Goal: Task Accomplishment & Management: Use online tool/utility

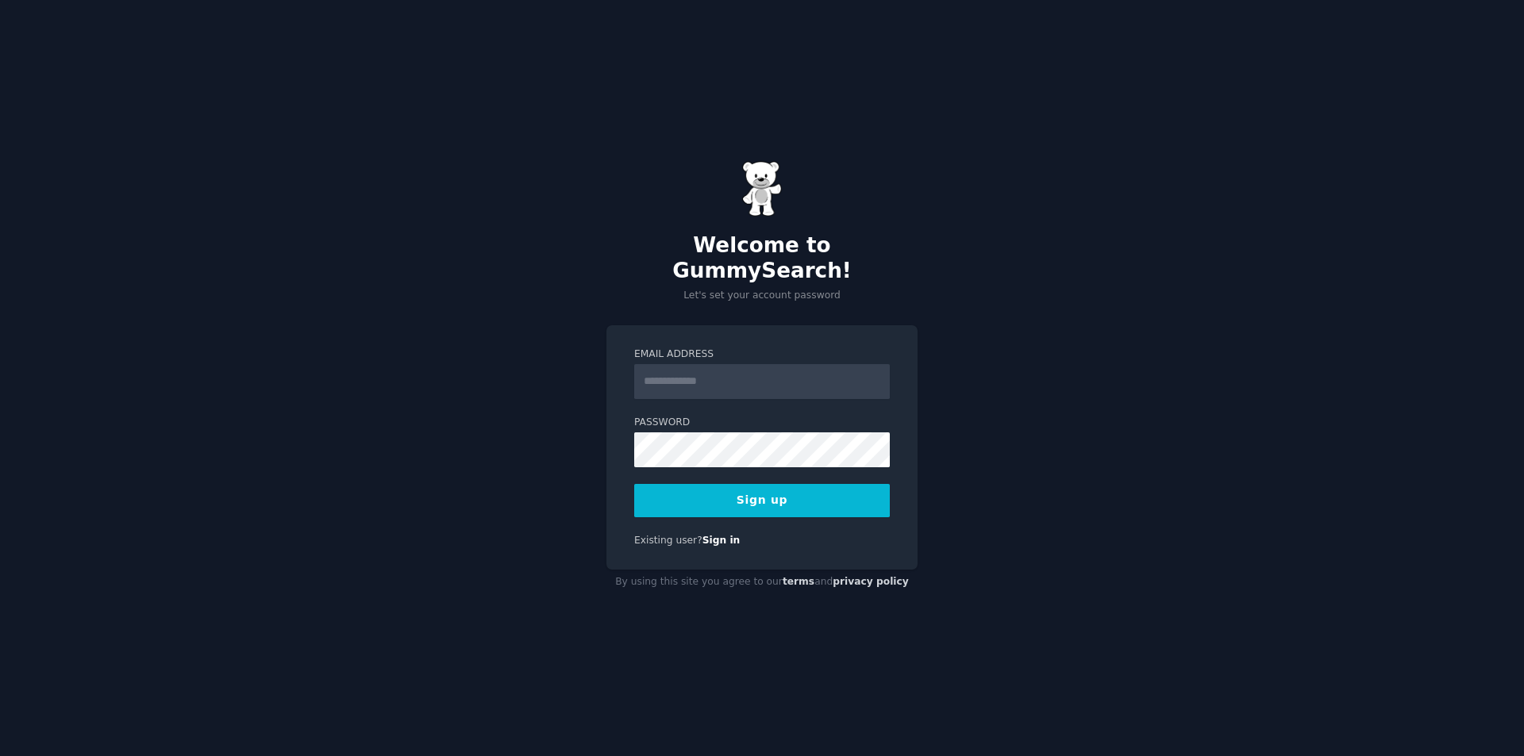
click at [719, 368] on input "Email Address" at bounding box center [762, 381] width 256 height 35
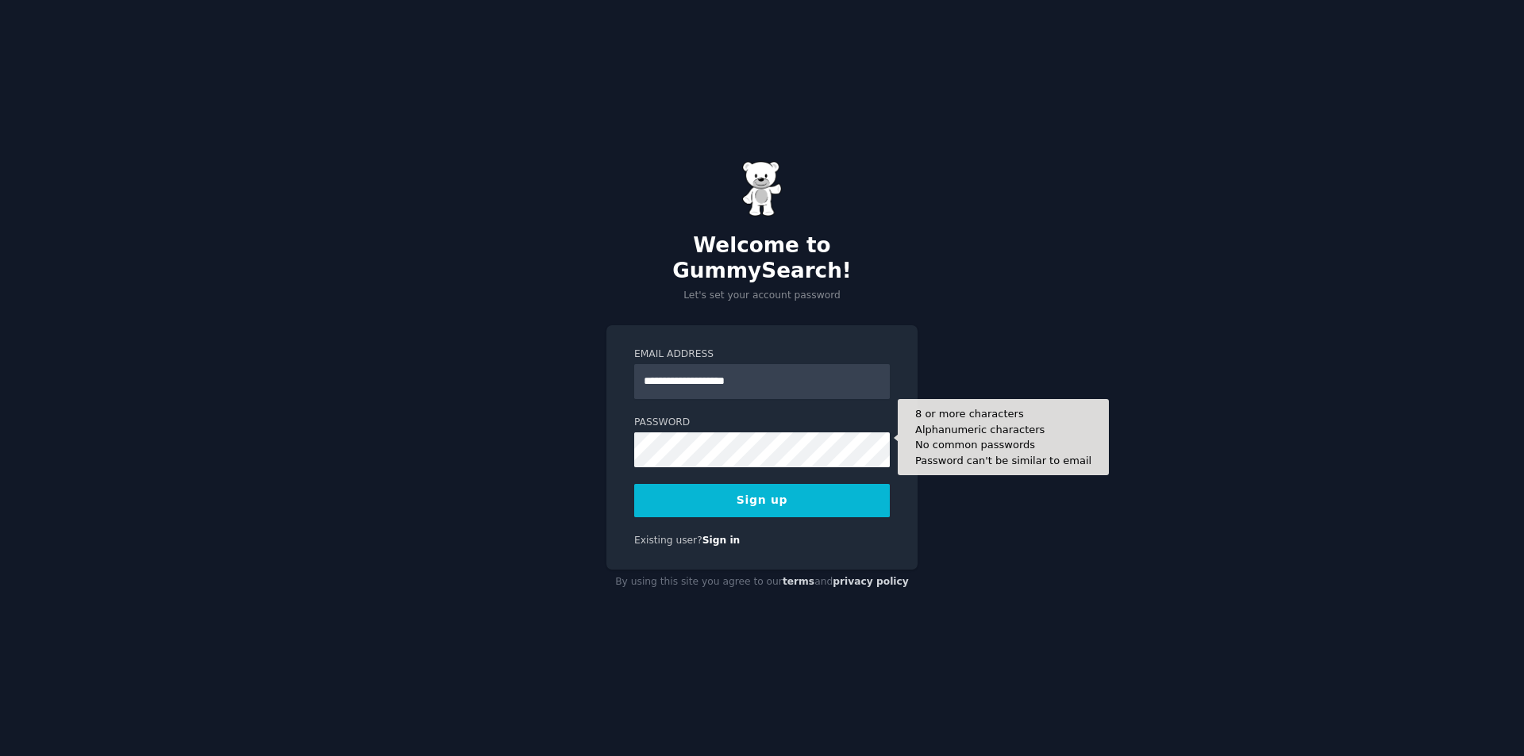
type input "**********"
click at [634, 484] on button "Sign up" at bounding box center [762, 500] width 256 height 33
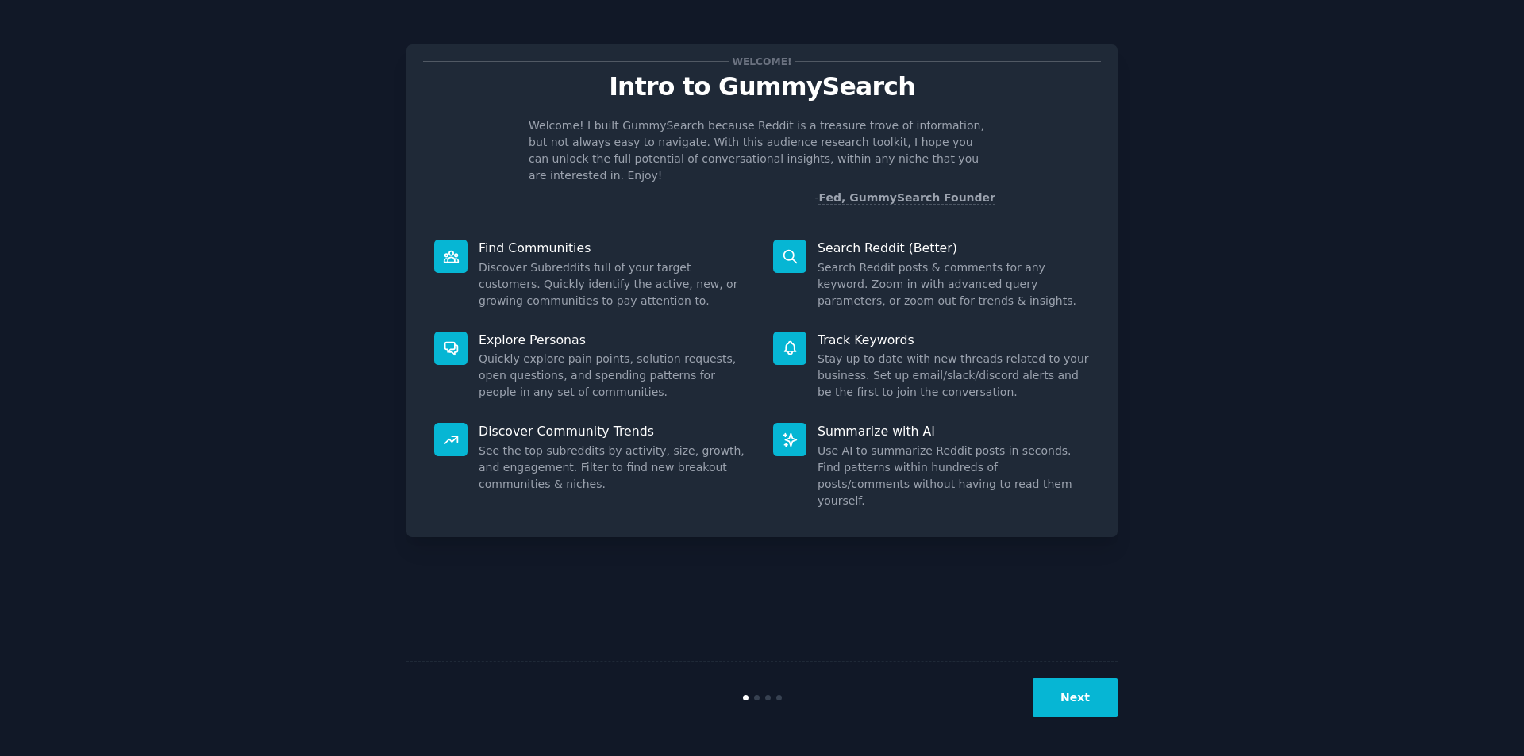
click at [1075, 708] on button "Next" at bounding box center [1074, 698] width 85 height 39
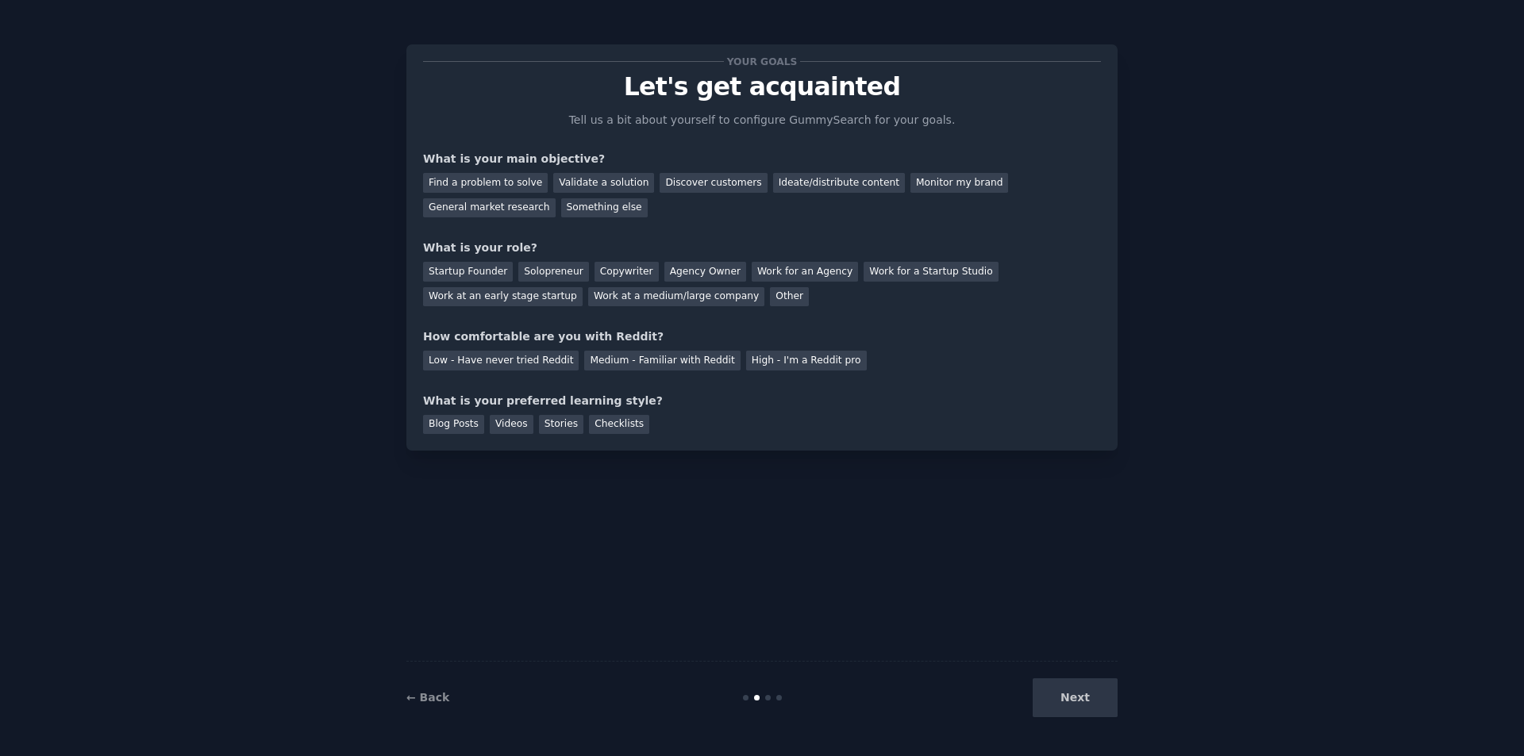
click at [1075, 707] on div "Next" at bounding box center [998, 698] width 237 height 39
click at [640, 357] on div "Medium - Familiar with Reddit" at bounding box center [662, 361] width 156 height 20
click at [770, 294] on div "Other" at bounding box center [789, 297] width 39 height 20
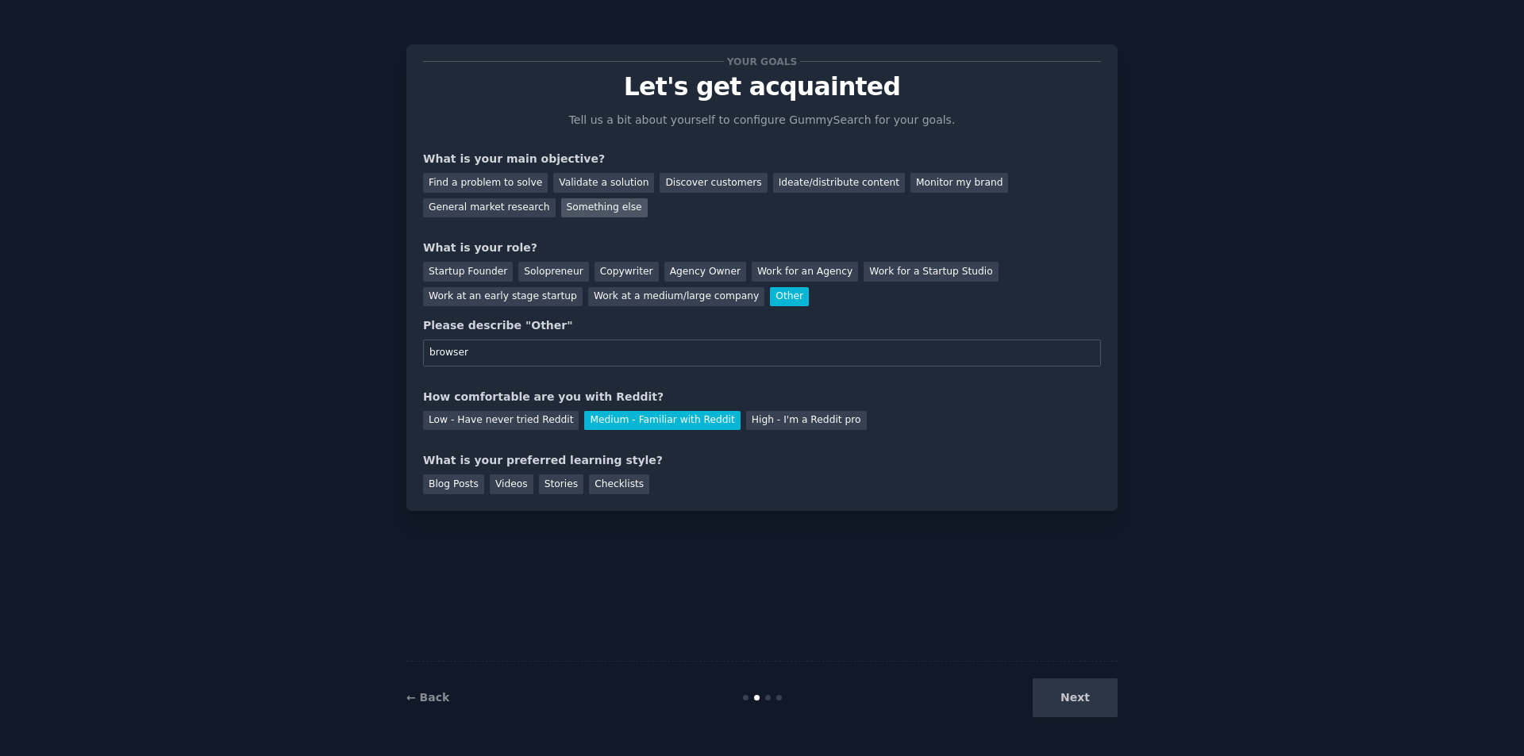
type input "browser"
click at [561, 210] on div "Something else" at bounding box center [604, 208] width 87 height 20
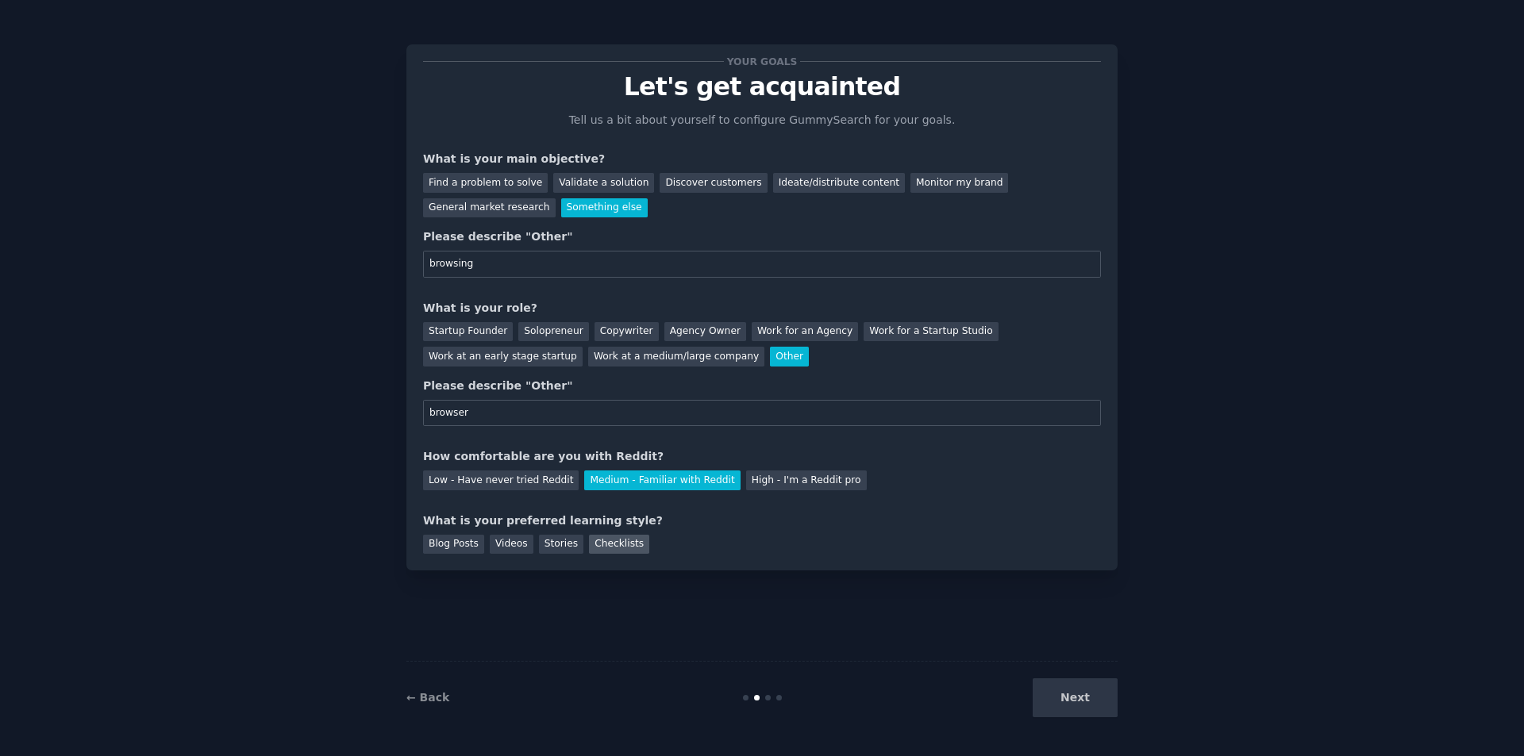
type input "browsing"
click at [589, 544] on div "Checklists" at bounding box center [619, 545] width 60 height 20
click at [1054, 692] on button "Next" at bounding box center [1074, 698] width 85 height 39
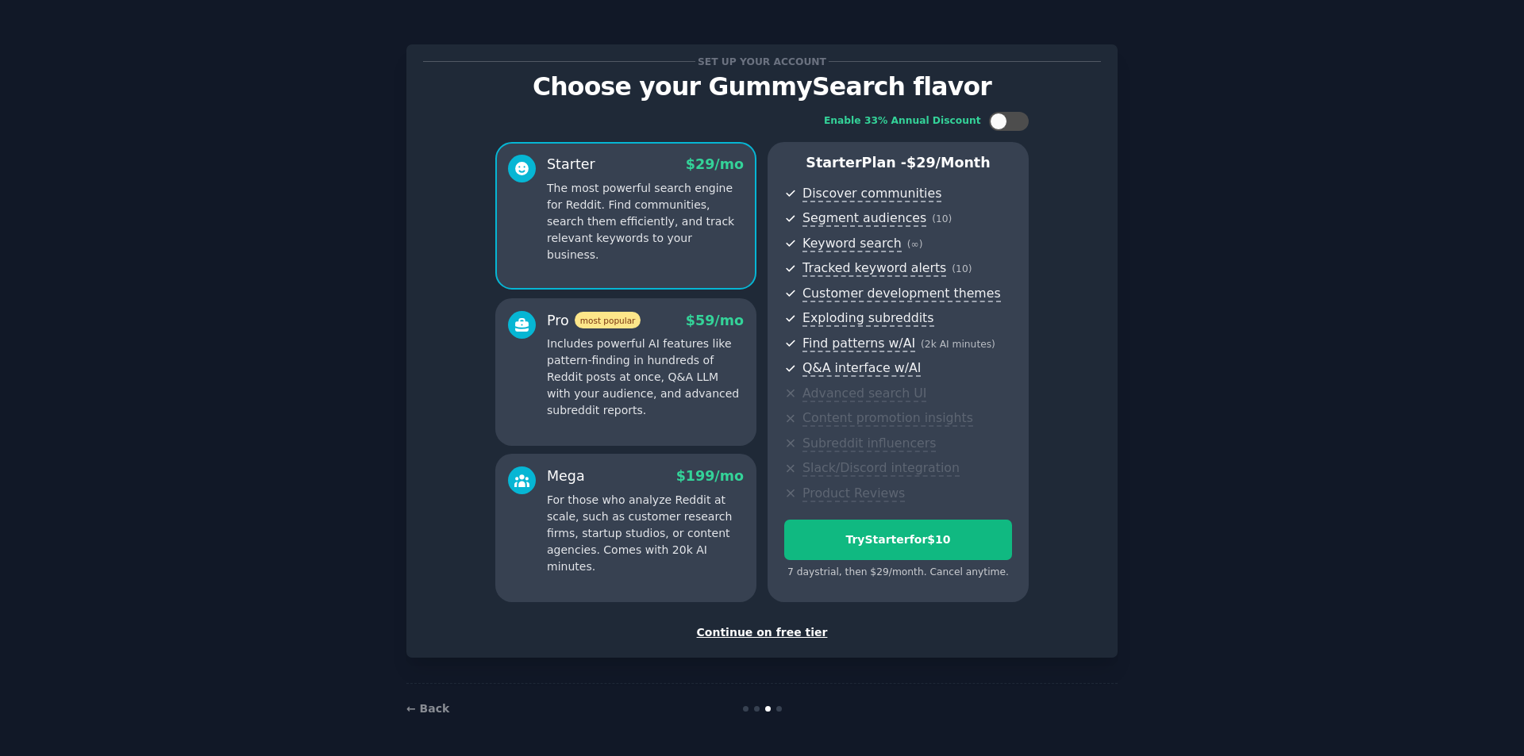
click at [742, 640] on div "Continue on free tier" at bounding box center [762, 633] width 678 height 17
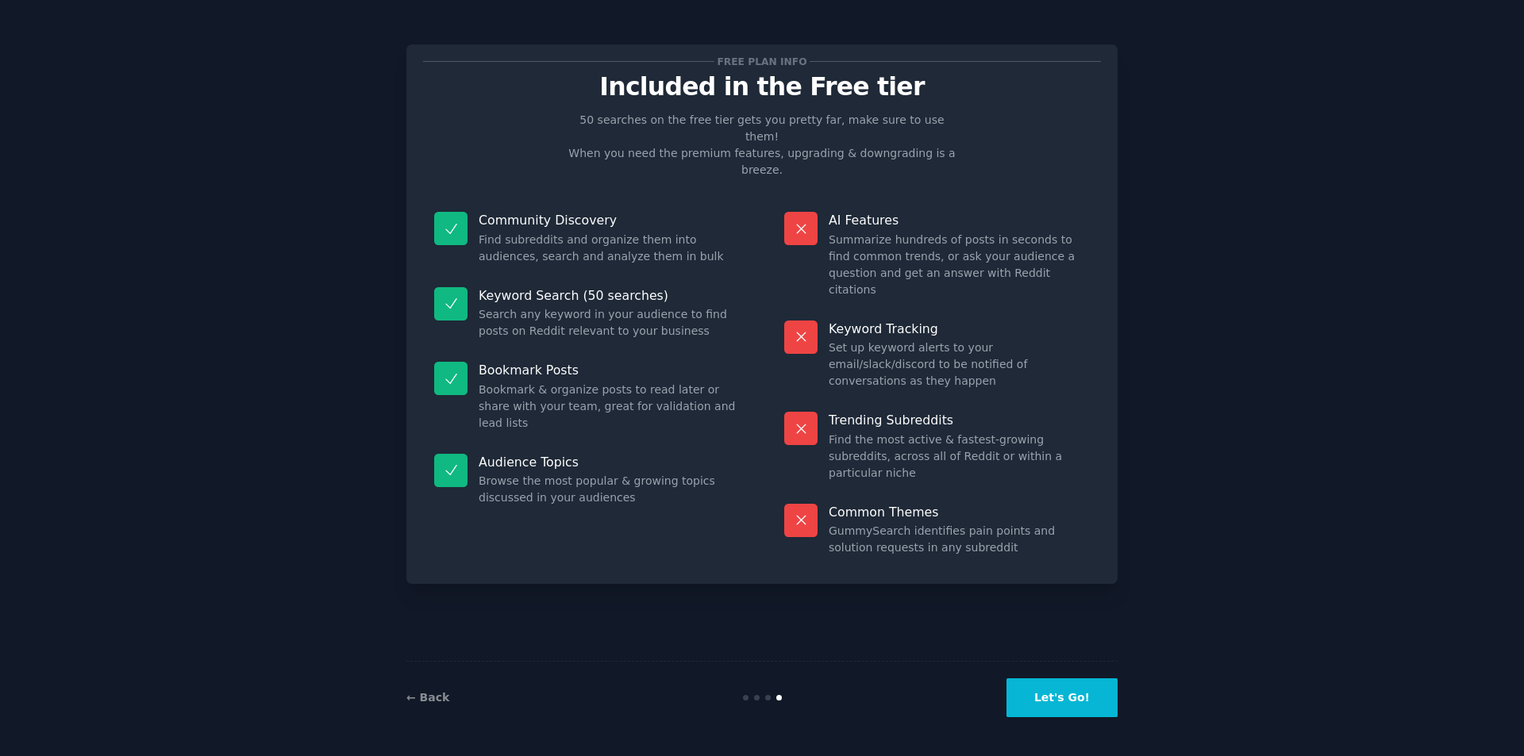
click at [1044, 683] on button "Let's Go!" at bounding box center [1061, 698] width 111 height 39
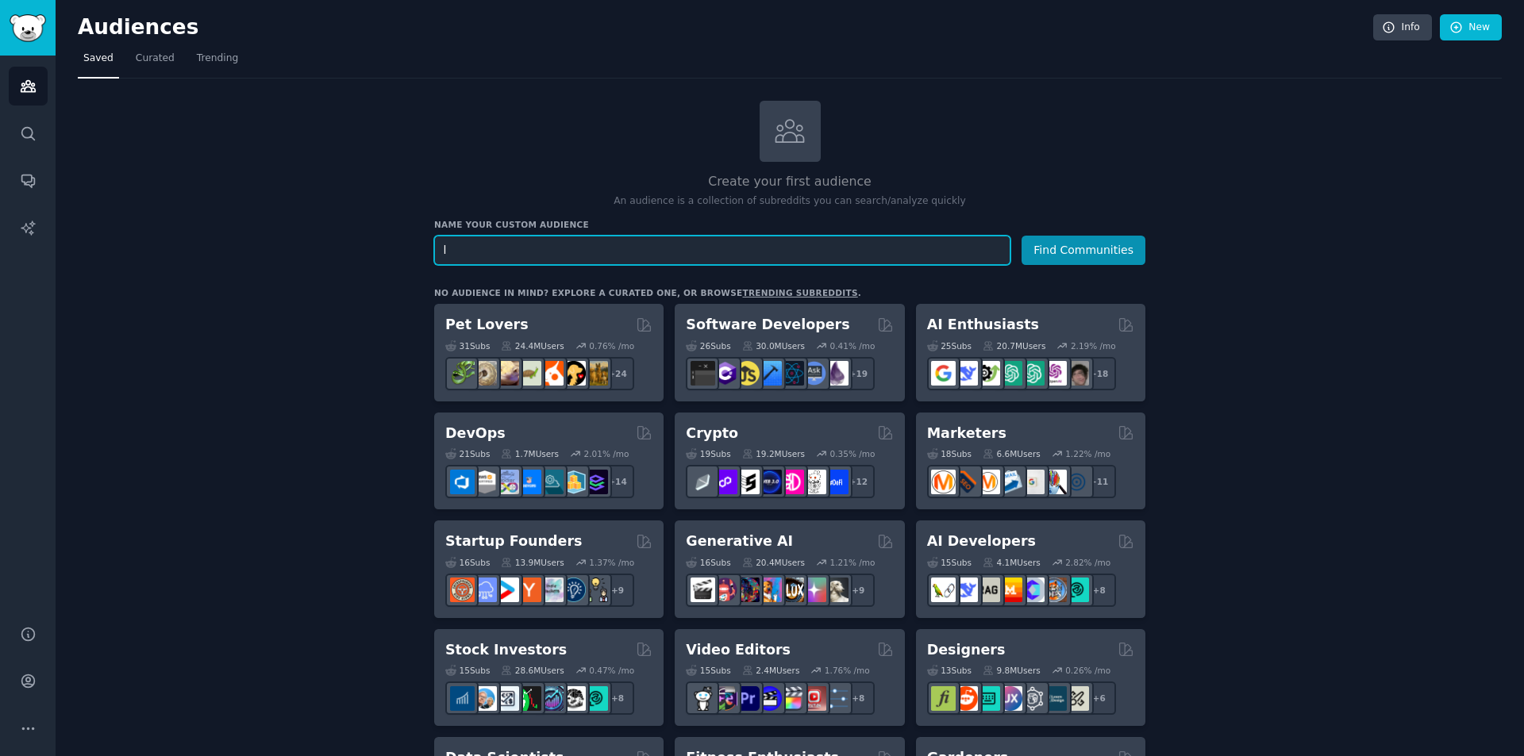
paste input "LordofTheMysteries"
type input "LordofTheMysteries"
click at [1021, 236] on button "Find Communities" at bounding box center [1083, 250] width 124 height 29
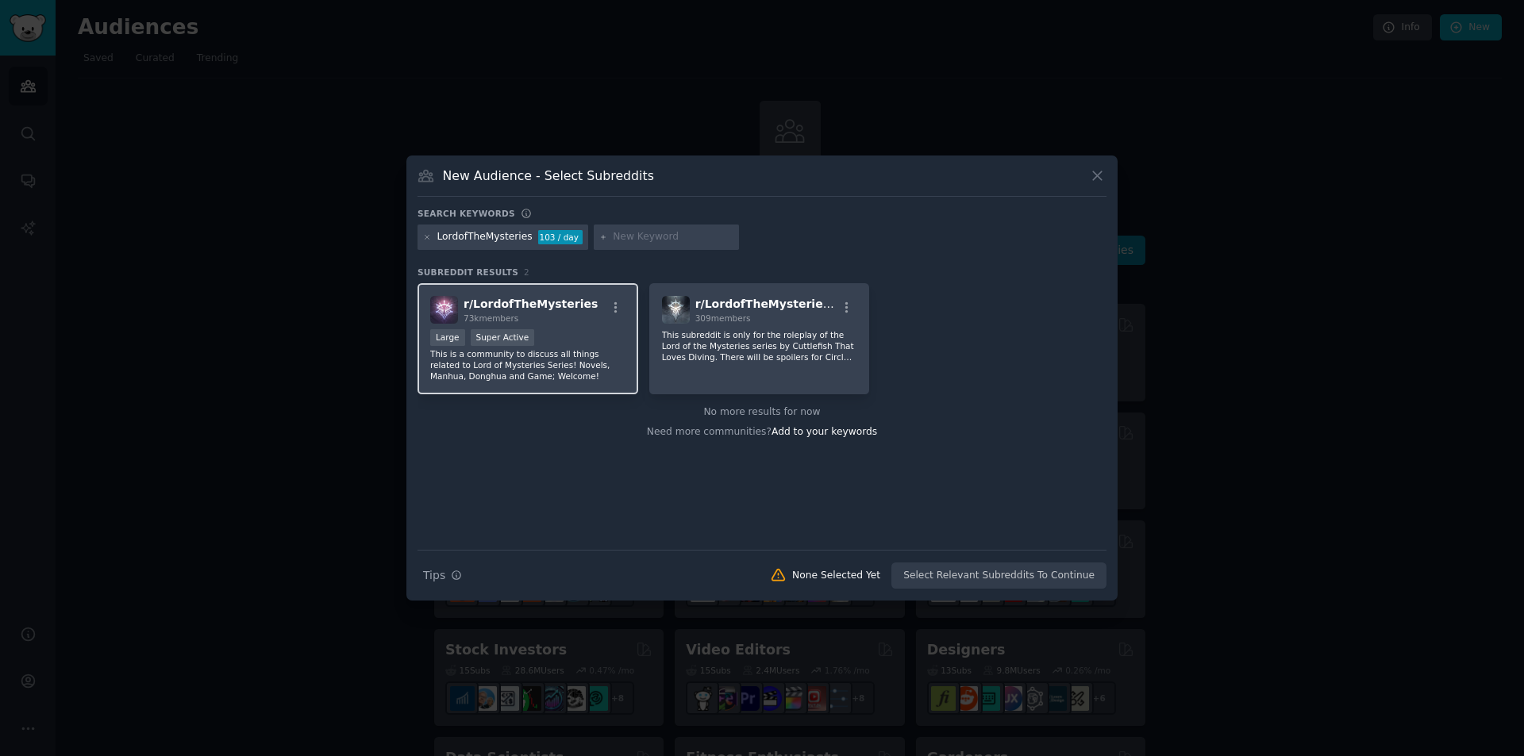
click at [570, 348] on div "Large Super Active" at bounding box center [527, 339] width 195 height 20
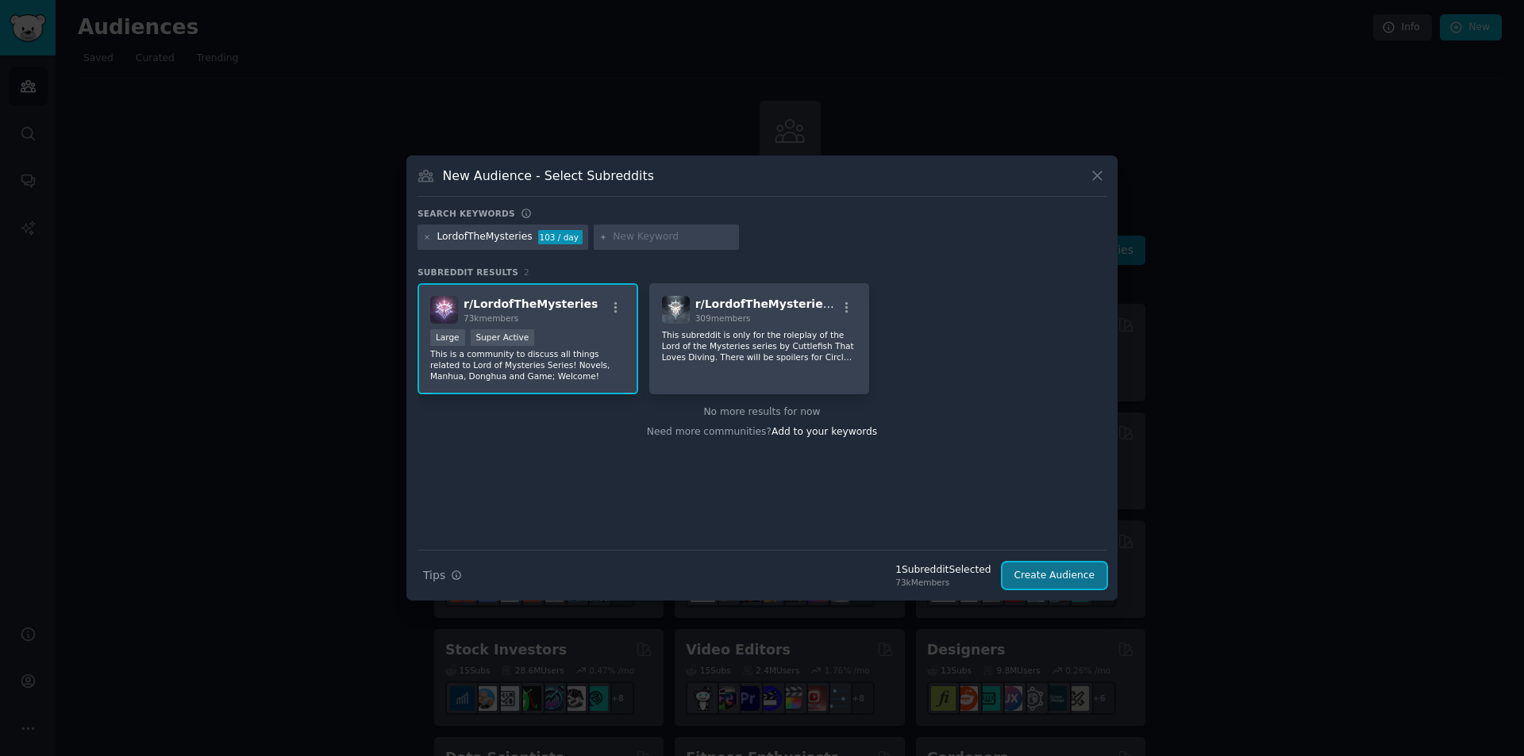
click at [1063, 577] on button "Create Audience" at bounding box center [1054, 576] width 105 height 27
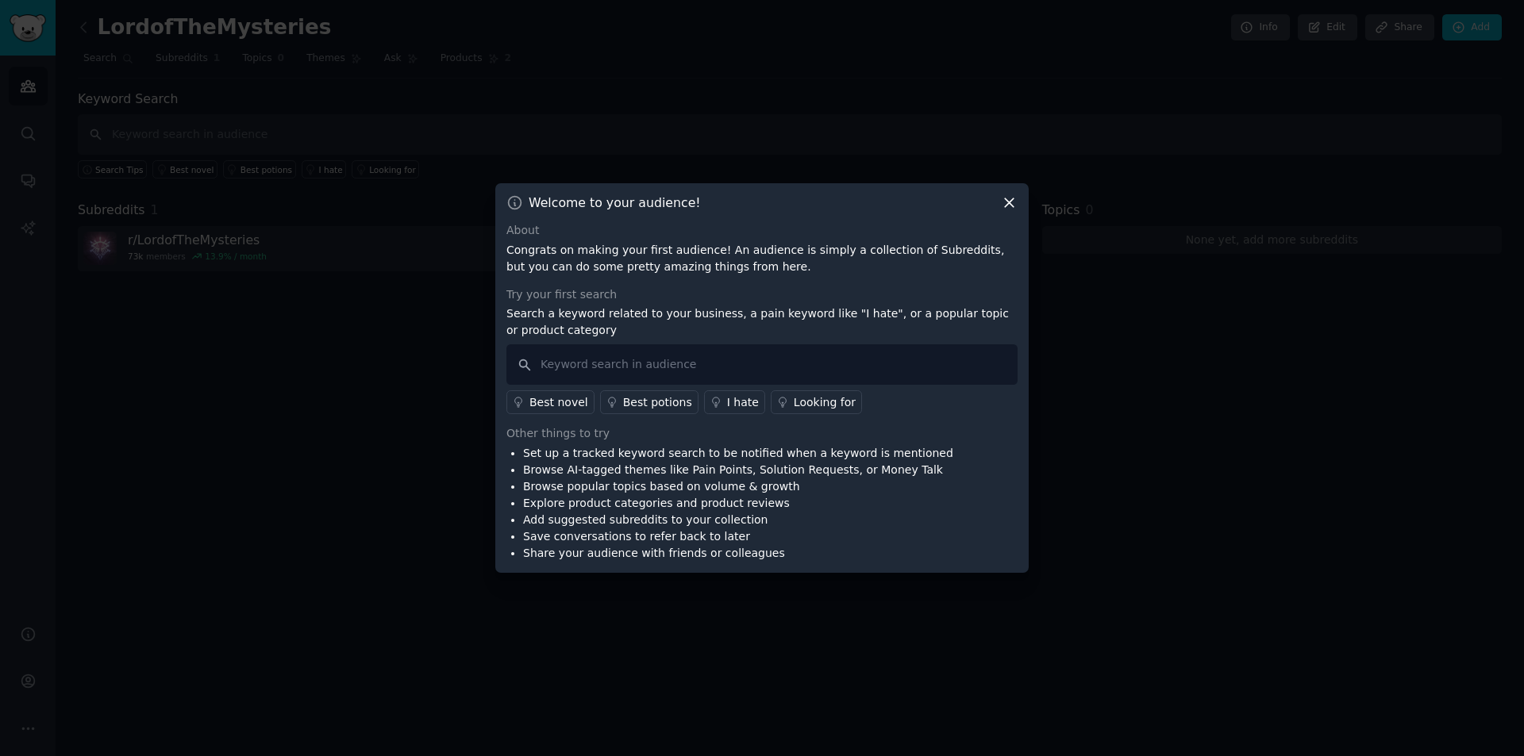
click at [1005, 205] on icon at bounding box center [1009, 202] width 17 height 17
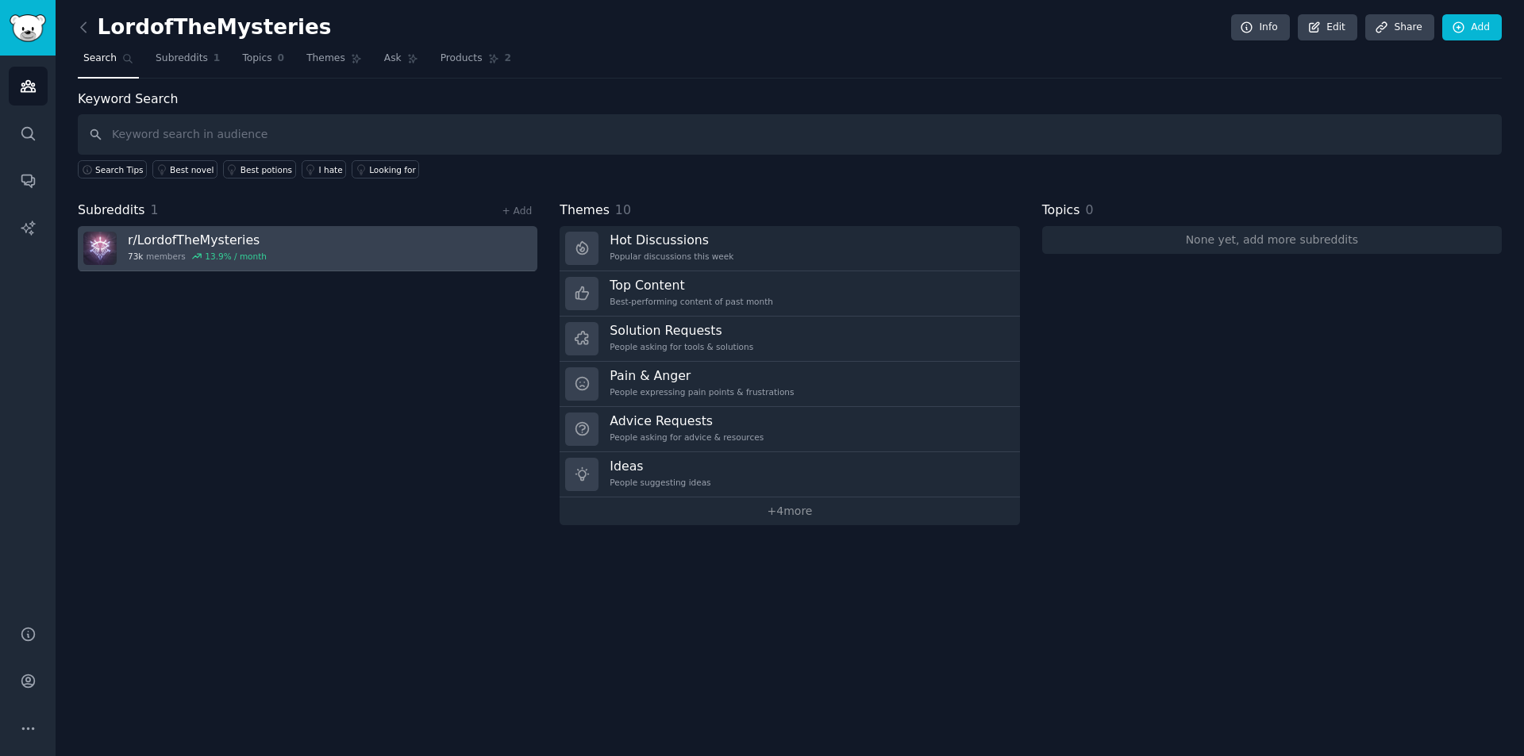
click at [417, 244] on link "r/ LordofTheMysteries 73k members 13.9 % / month" at bounding box center [307, 248] width 459 height 45
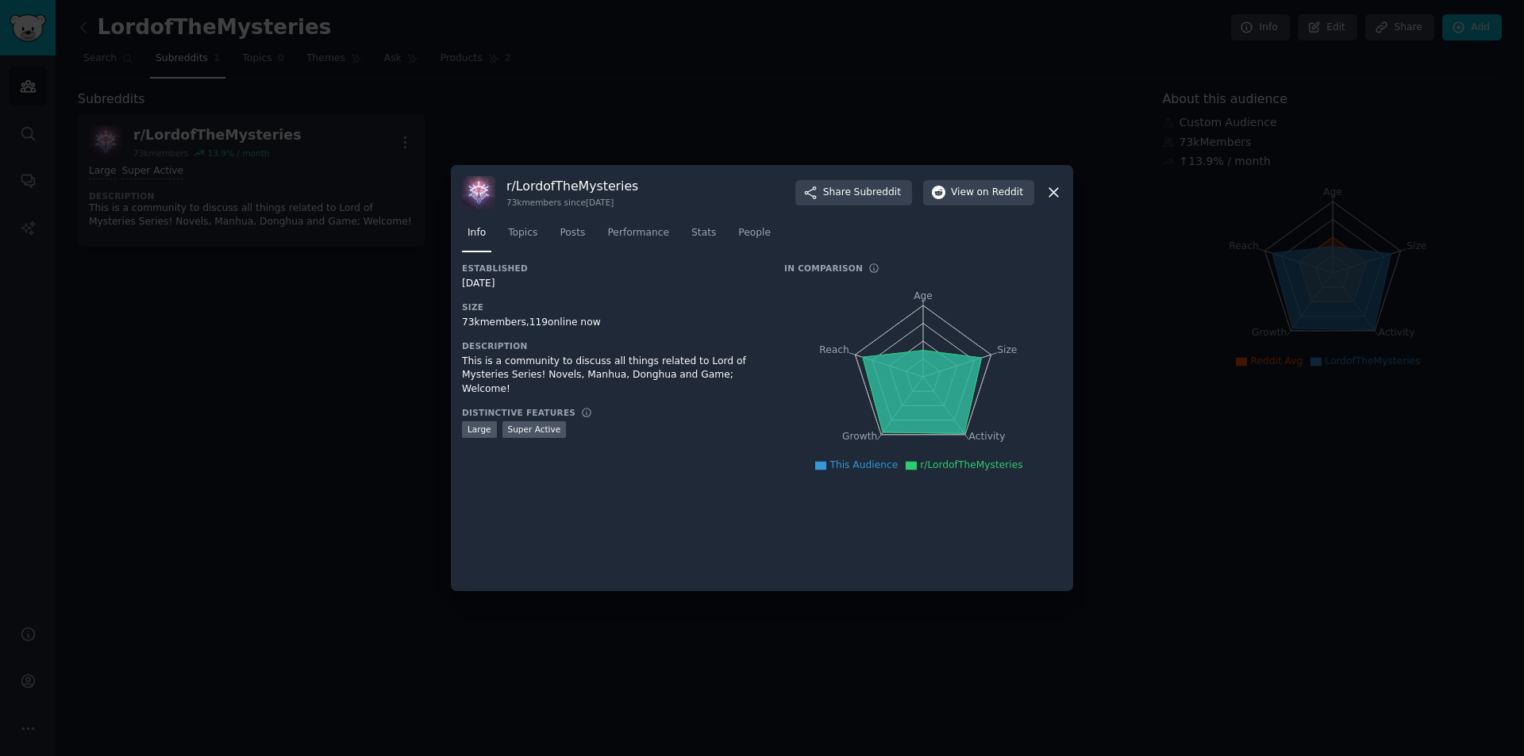
click at [1056, 191] on icon at bounding box center [1053, 192] width 17 height 17
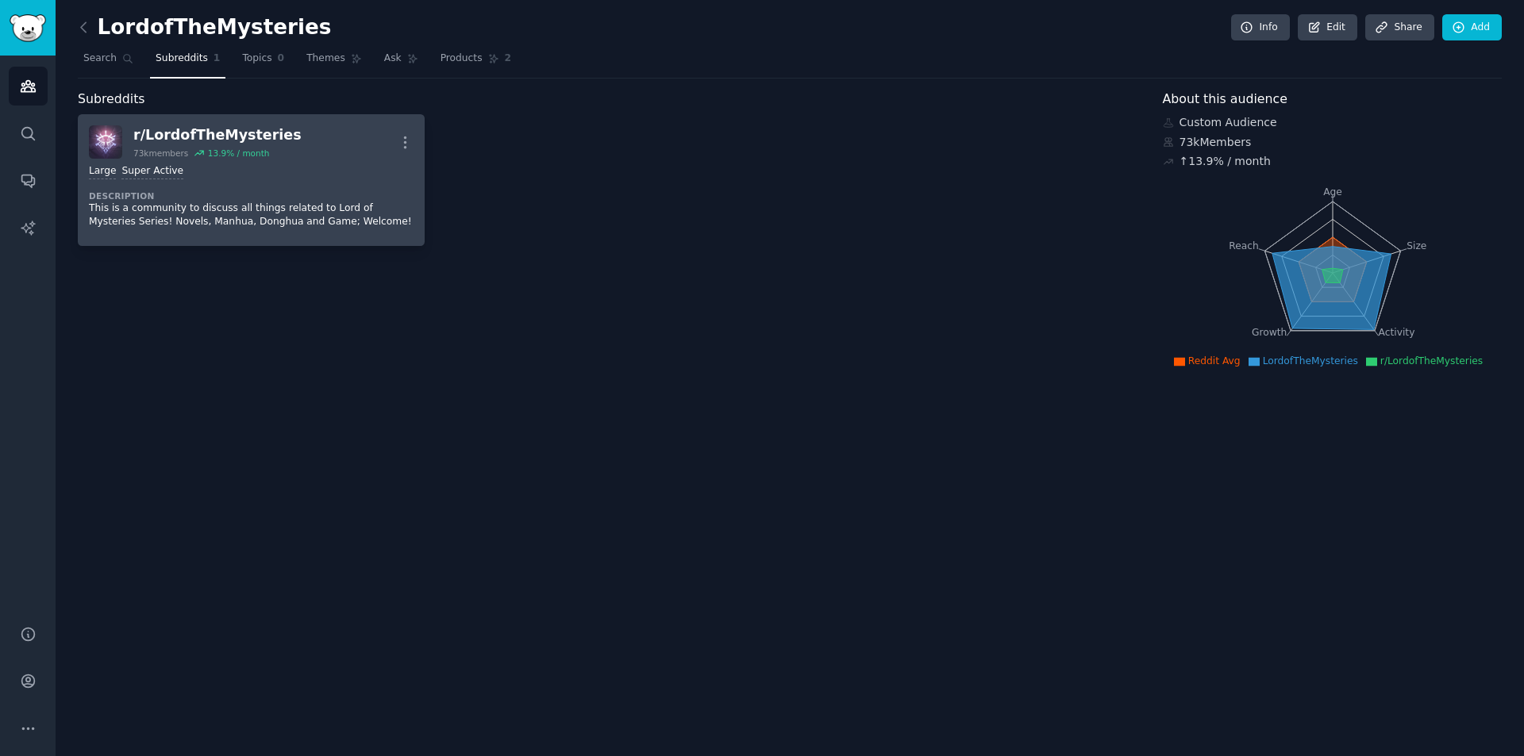
click at [216, 171] on div "Large Super Active" at bounding box center [251, 171] width 325 height 15
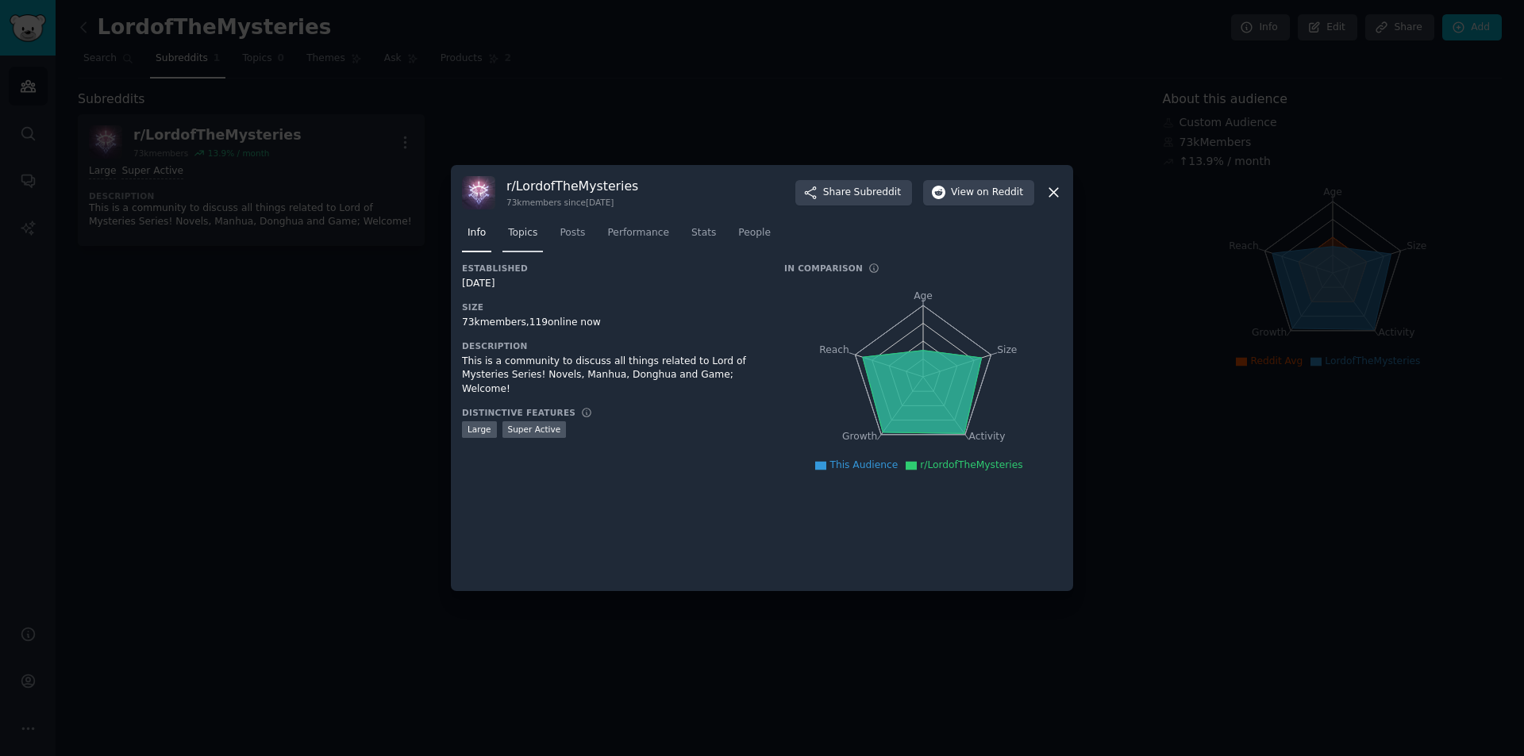
click at [502, 240] on link "Topics" at bounding box center [522, 237] width 40 height 33
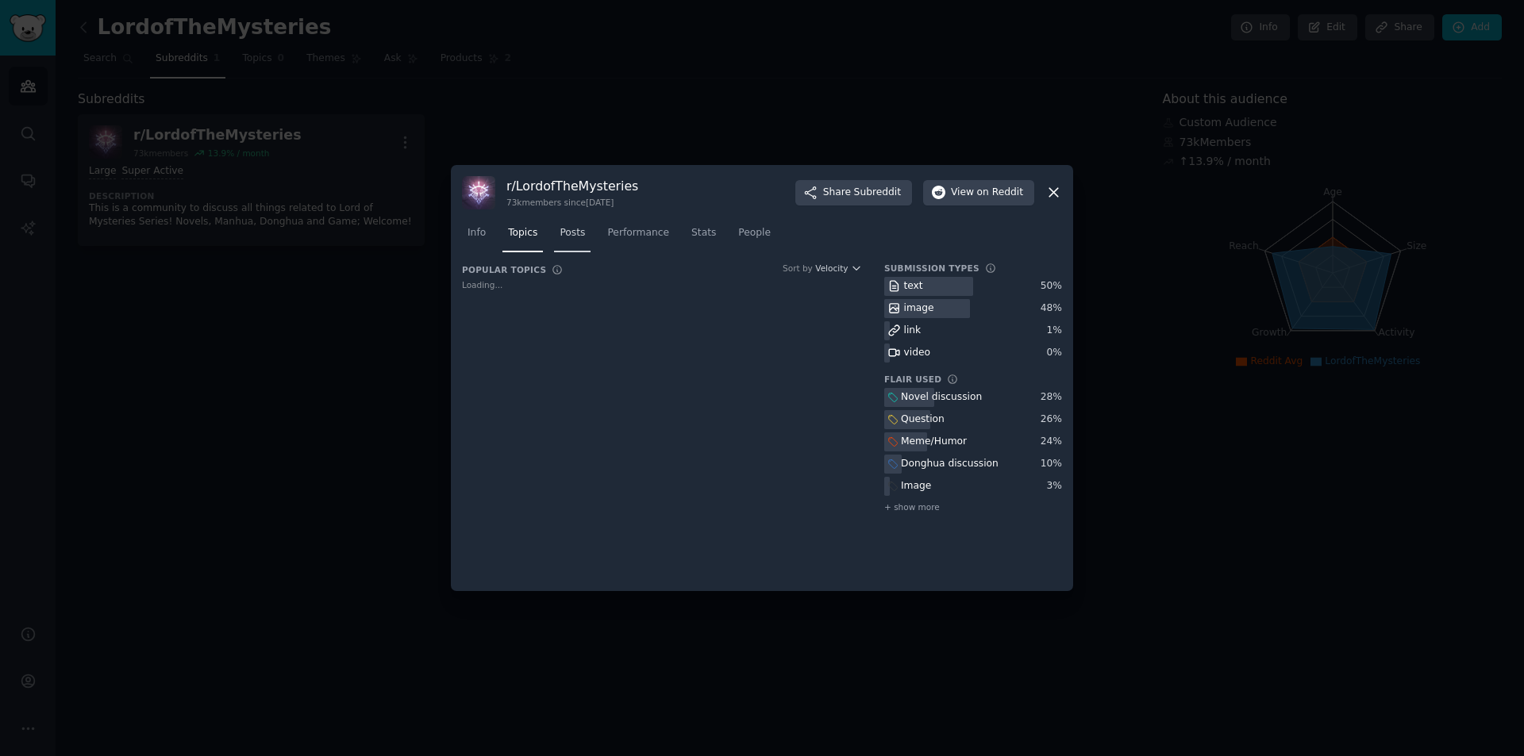
click at [571, 239] on span "Posts" at bounding box center [571, 233] width 25 height 14
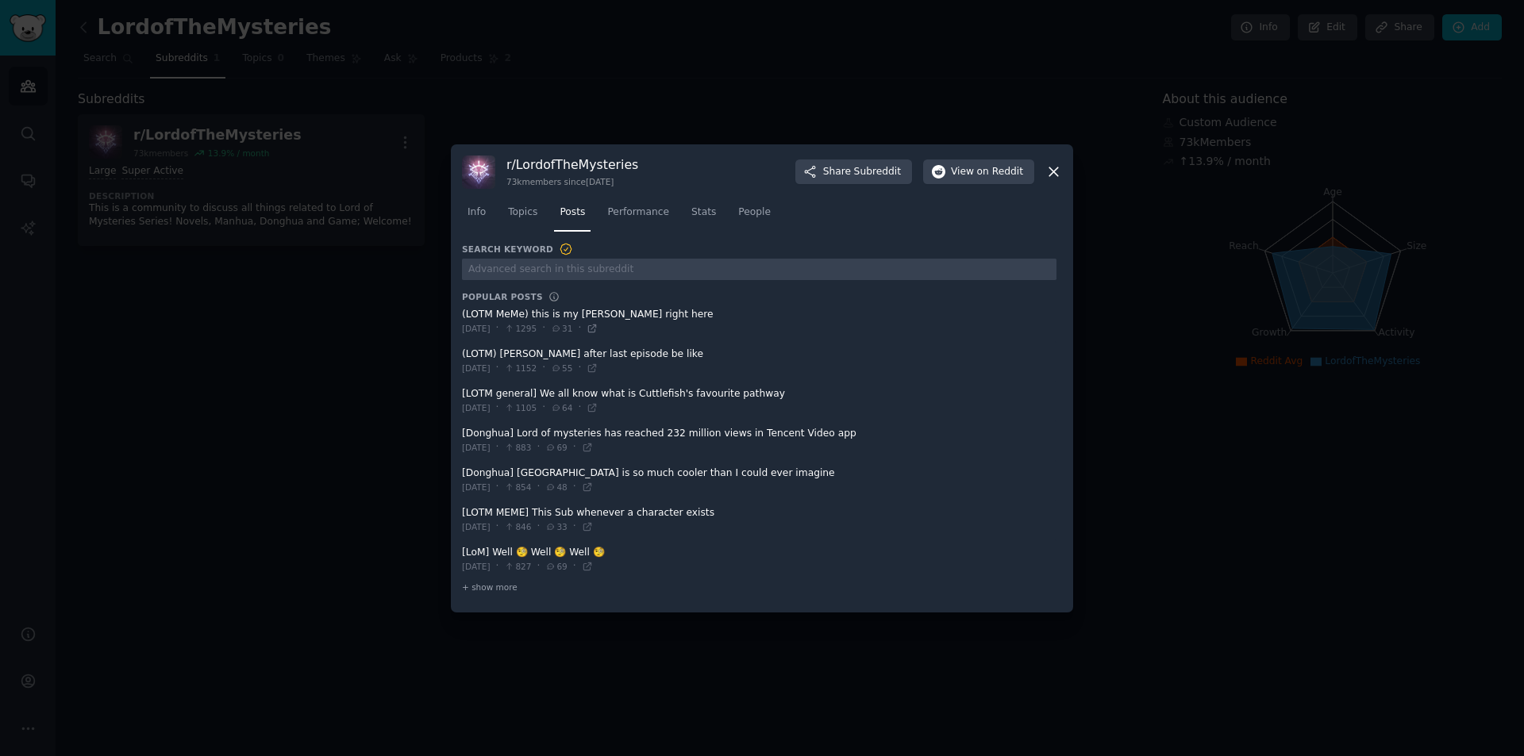
click at [598, 330] on icon at bounding box center [591, 328] width 11 height 11
click at [613, 225] on link "Performance" at bounding box center [638, 216] width 73 height 33
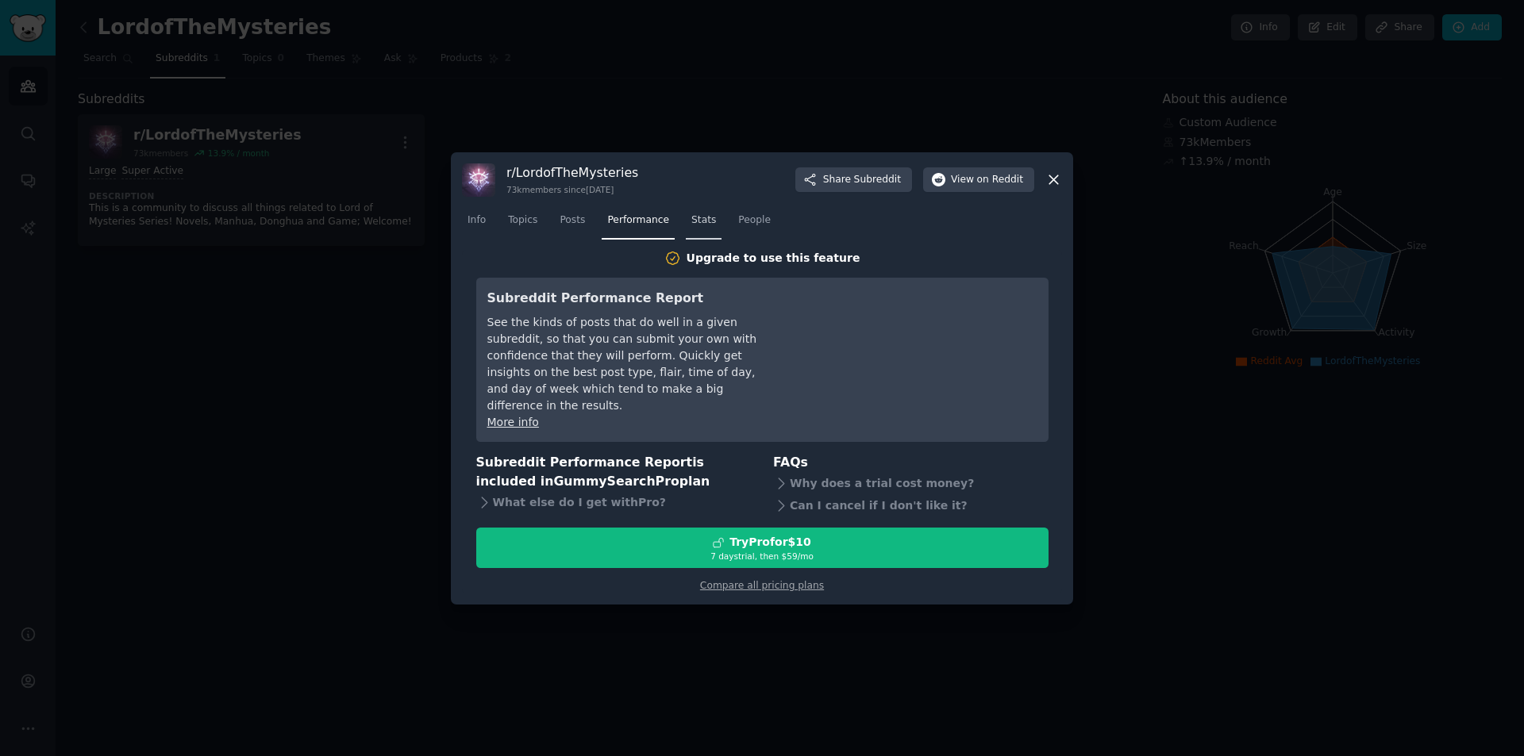
click at [698, 228] on span "Stats" at bounding box center [703, 220] width 25 height 14
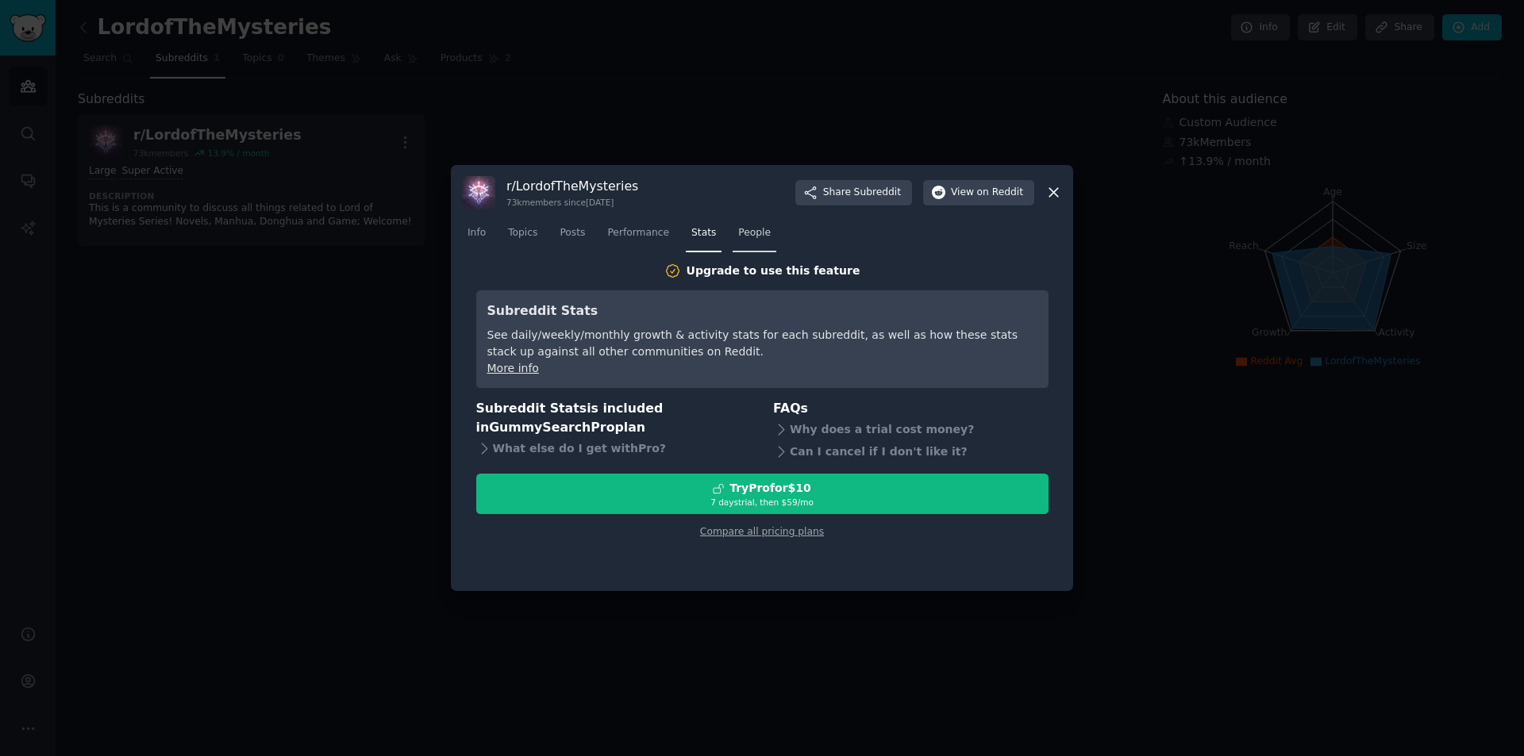
click at [750, 222] on link "People" at bounding box center [754, 237] width 44 height 33
click at [572, 233] on span "Posts" at bounding box center [571, 233] width 25 height 14
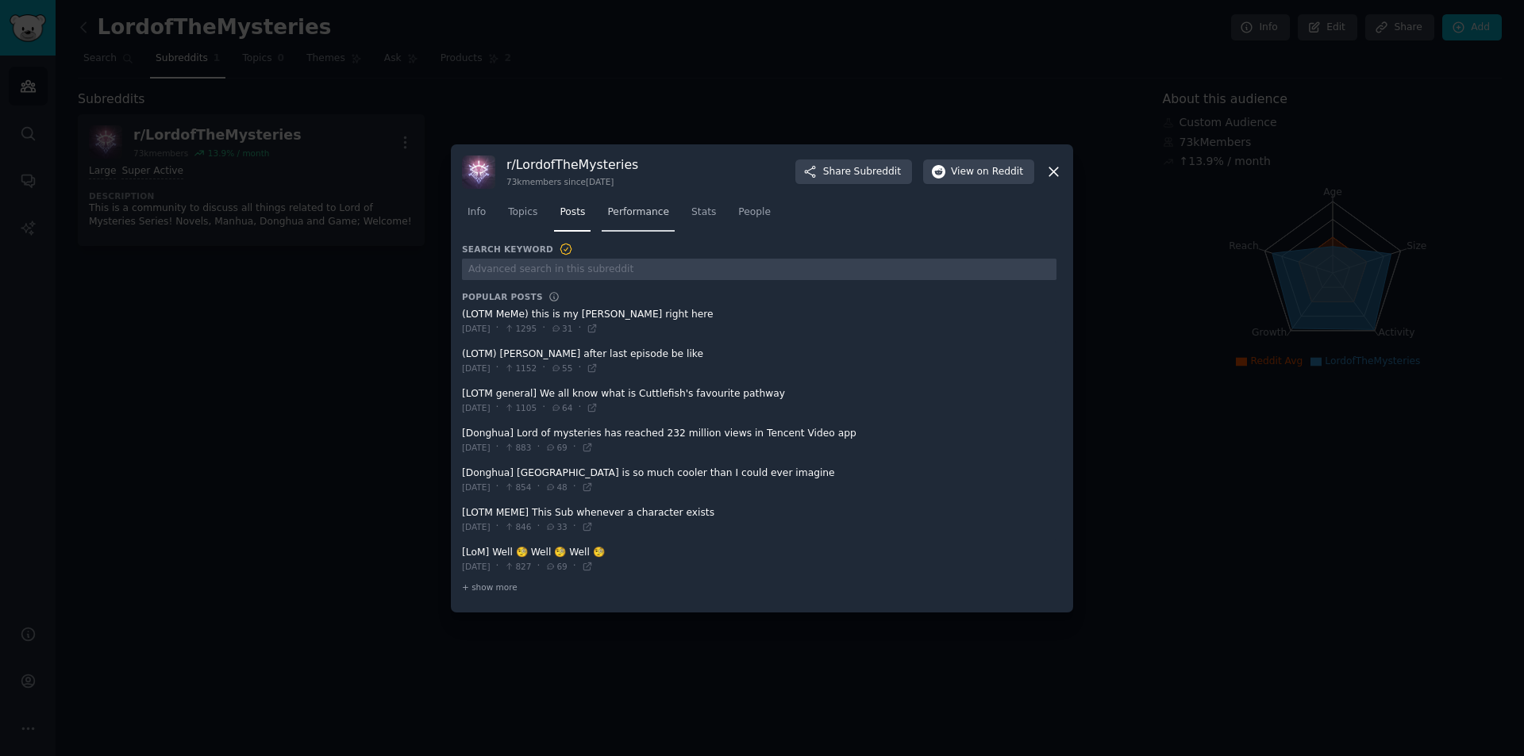
click at [640, 219] on link "Performance" at bounding box center [638, 216] width 73 height 33
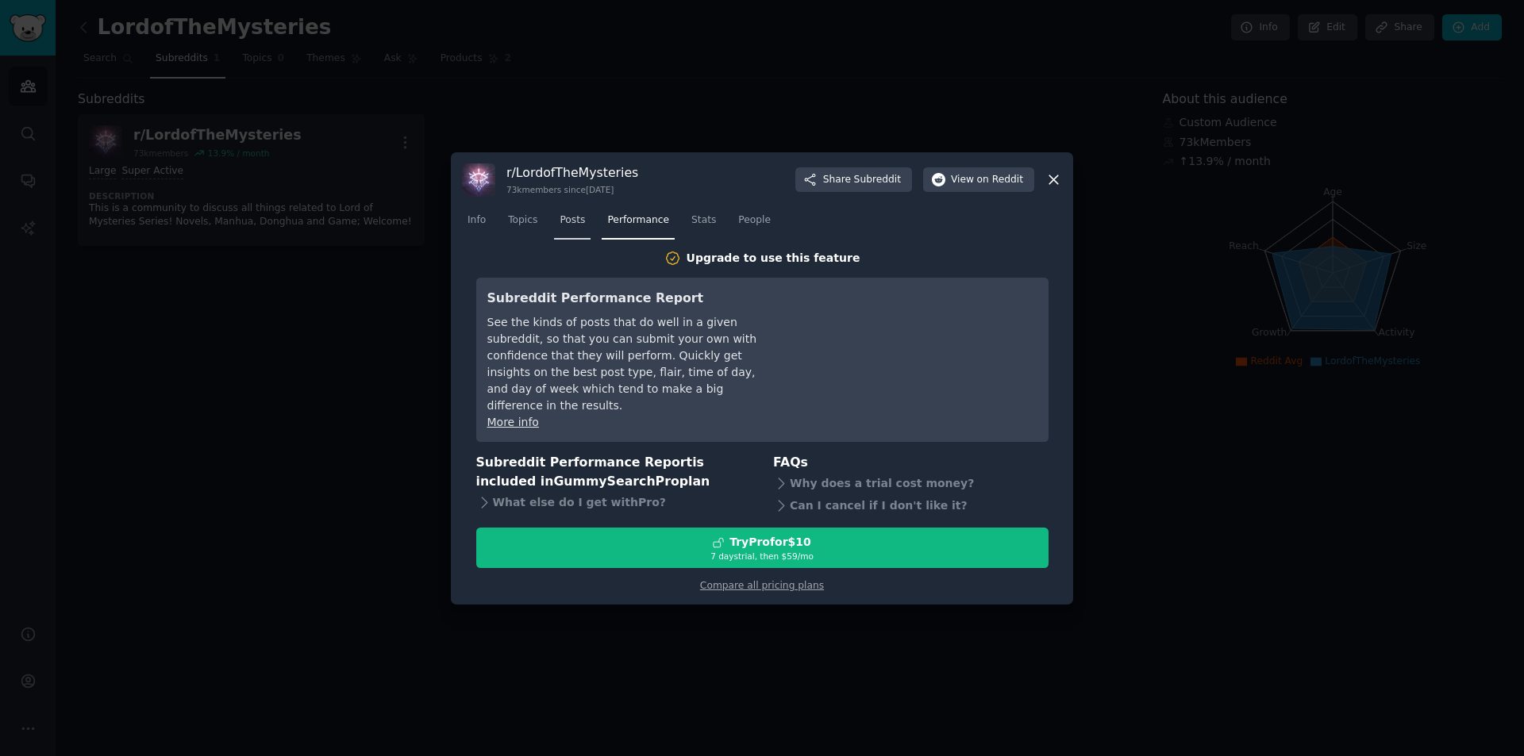
click at [566, 224] on span "Posts" at bounding box center [571, 220] width 25 height 14
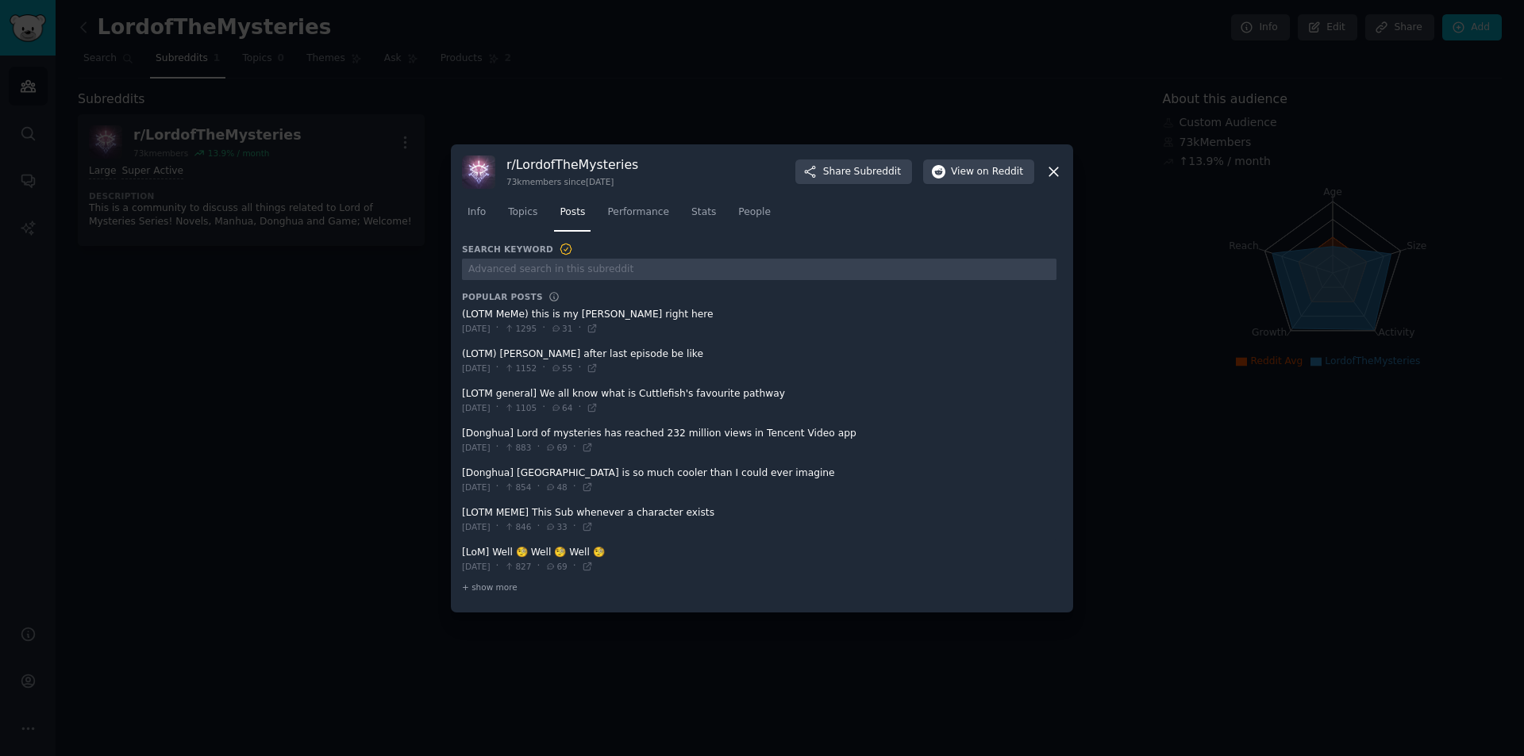
click at [1051, 169] on icon at bounding box center [1053, 171] width 9 height 9
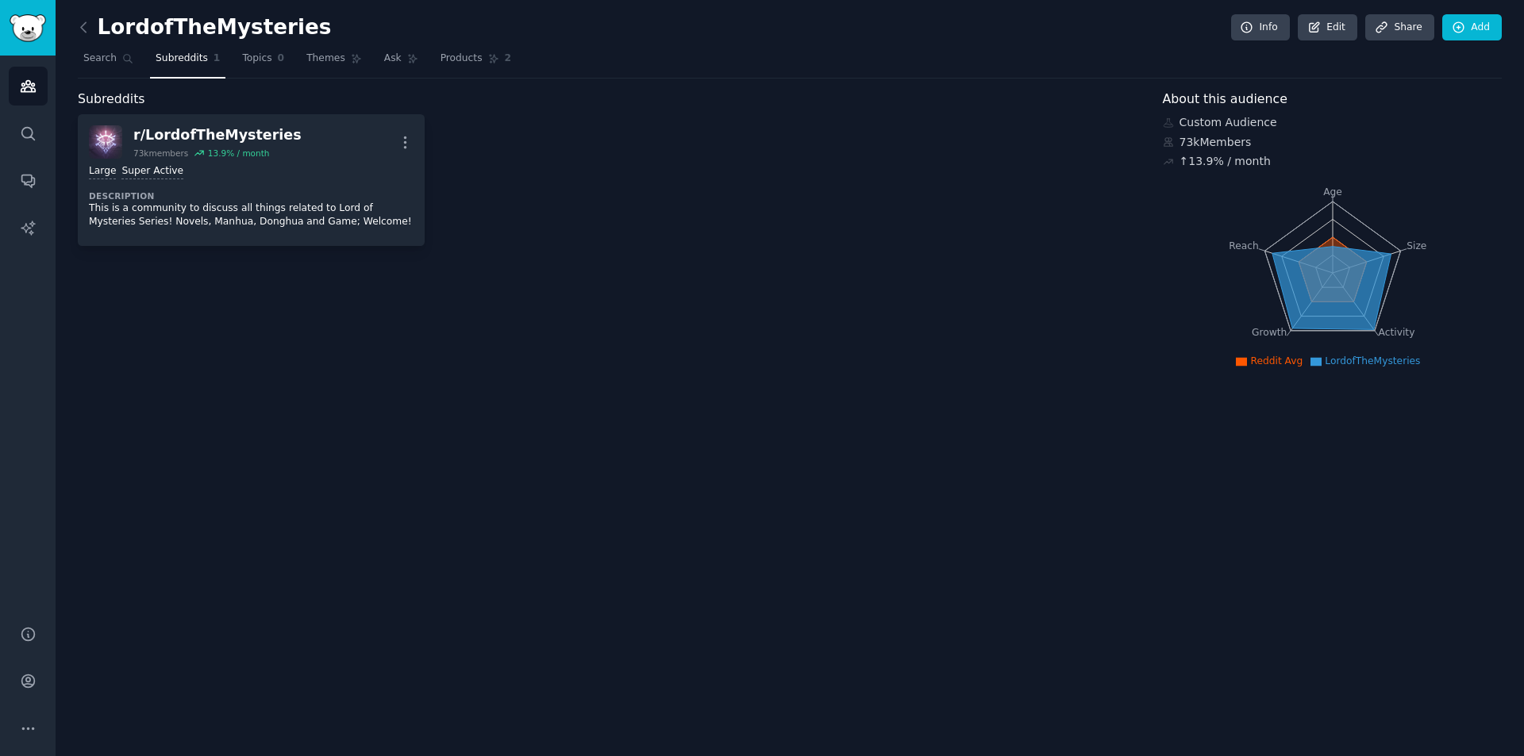
click at [1209, 144] on div "73k Members" at bounding box center [1333, 142] width 340 height 17
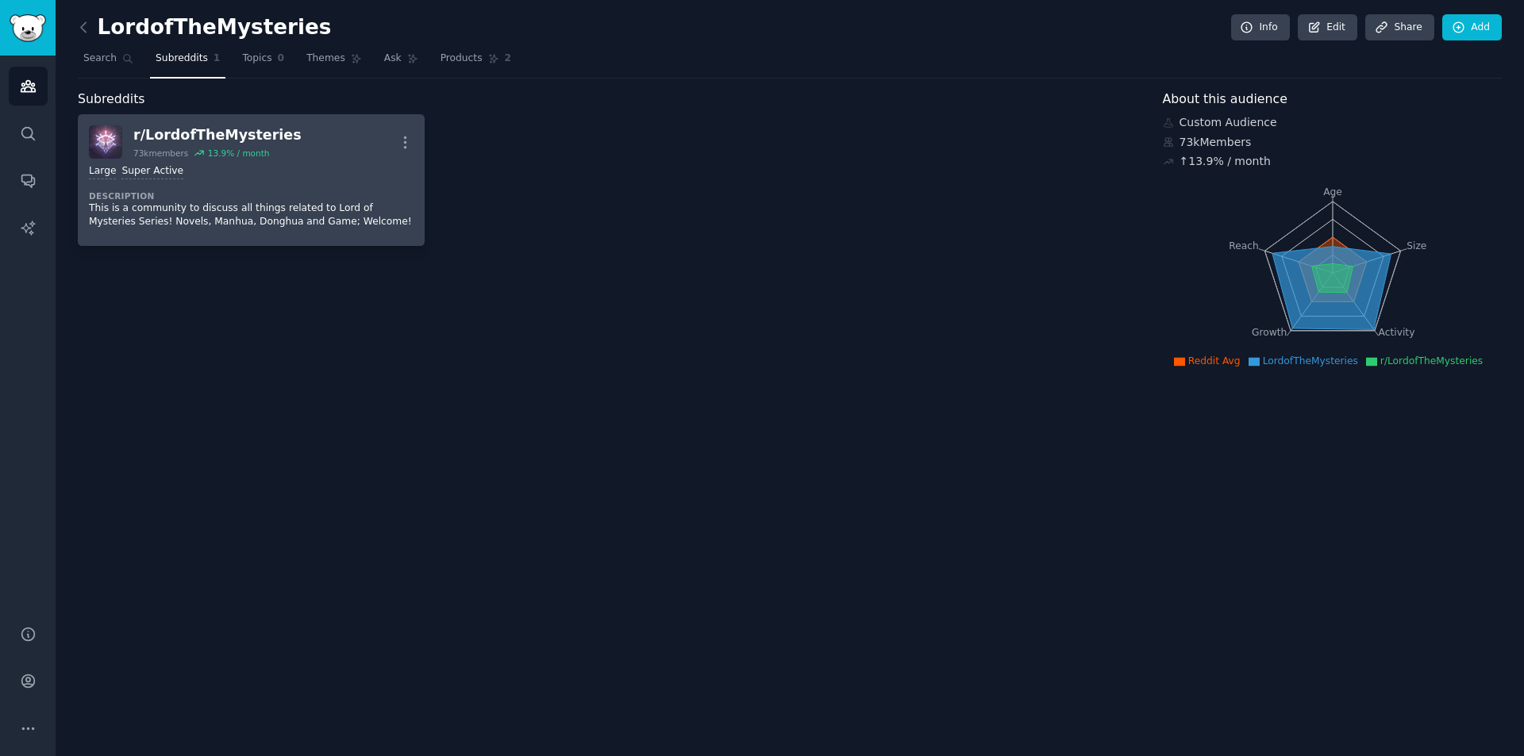
click at [266, 181] on div "Large Super Active Description This is a community to discuss all things relate…" at bounding box center [251, 197] width 325 height 76
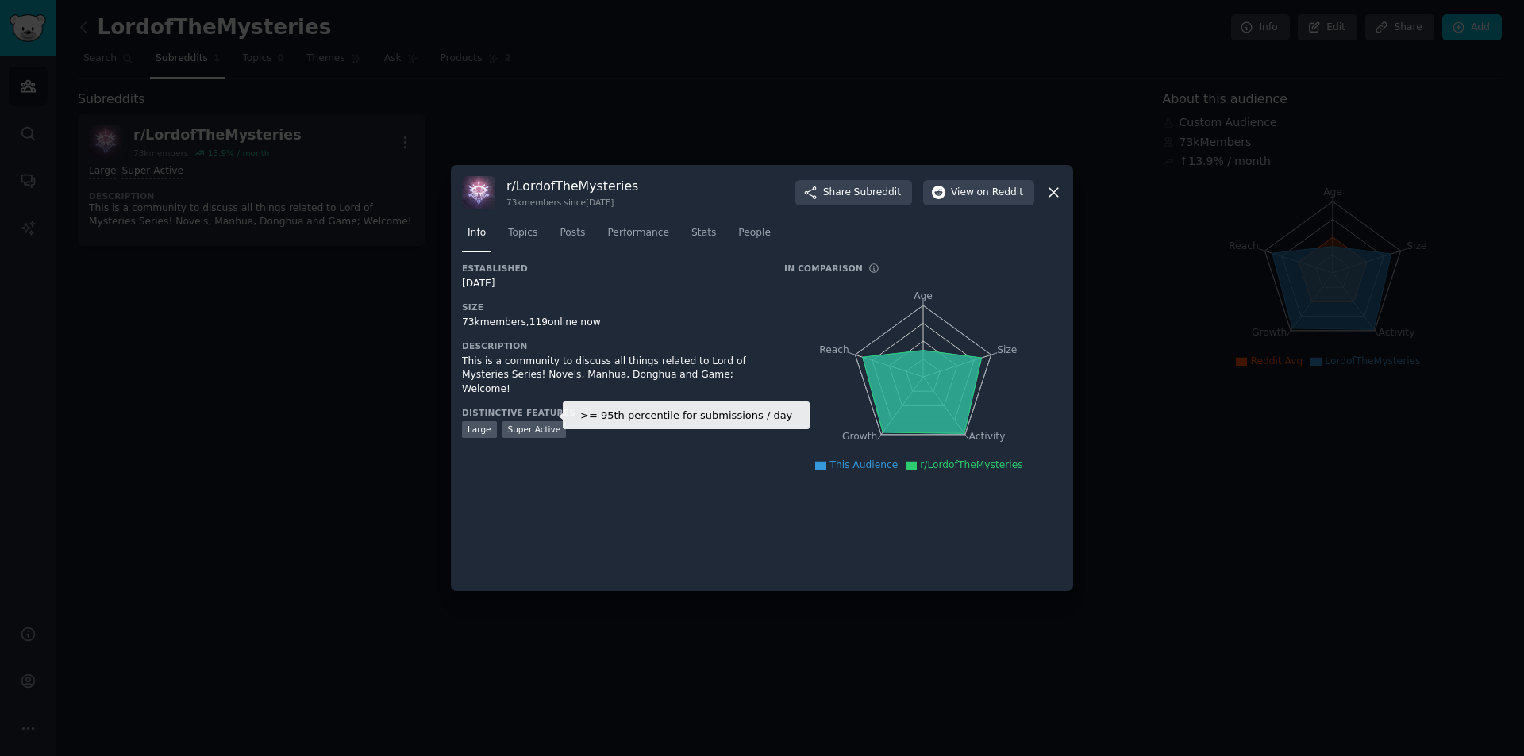
click at [535, 421] on div "Super Active" at bounding box center [534, 429] width 64 height 17
click at [480, 421] on div "Large" at bounding box center [479, 429] width 35 height 17
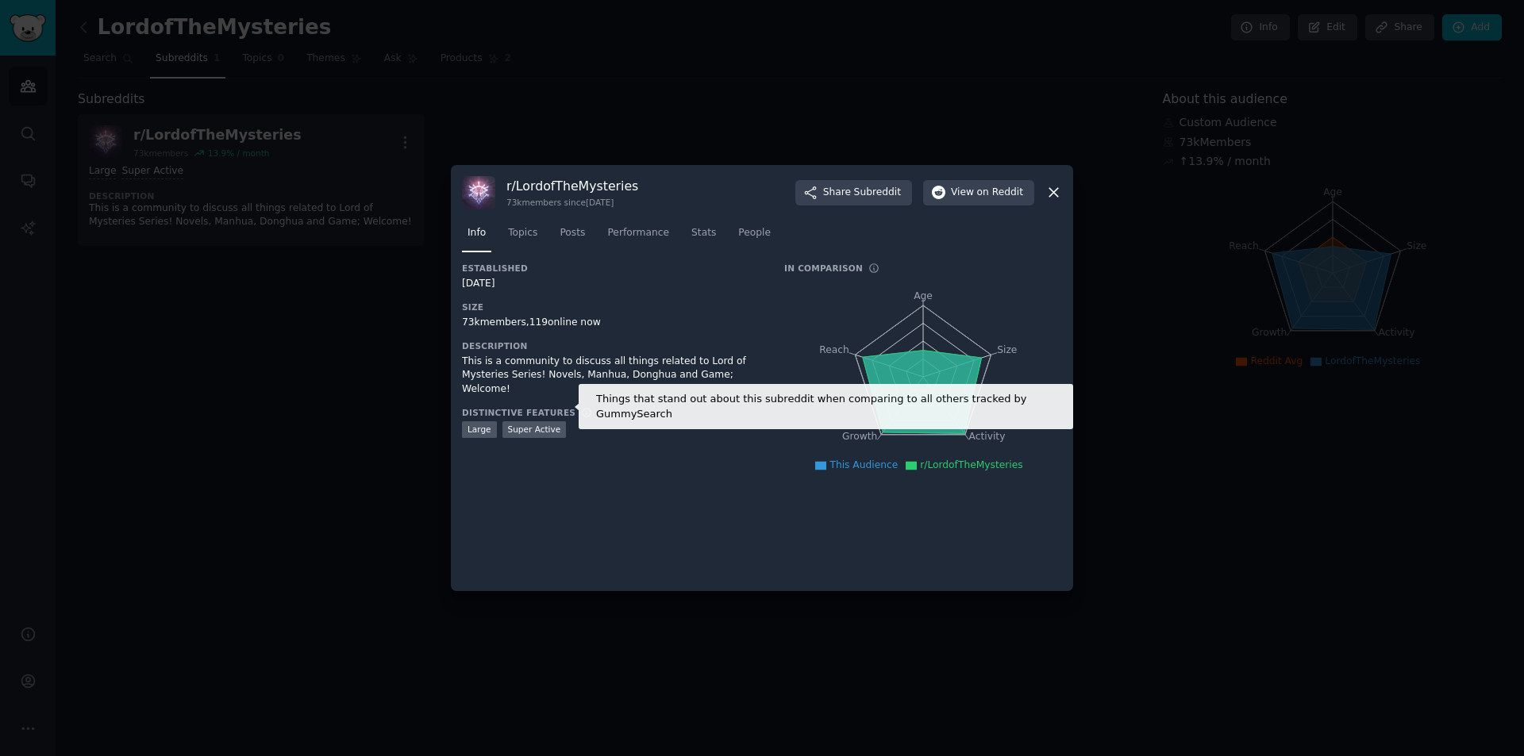
click at [581, 407] on icon at bounding box center [586, 412] width 11 height 11
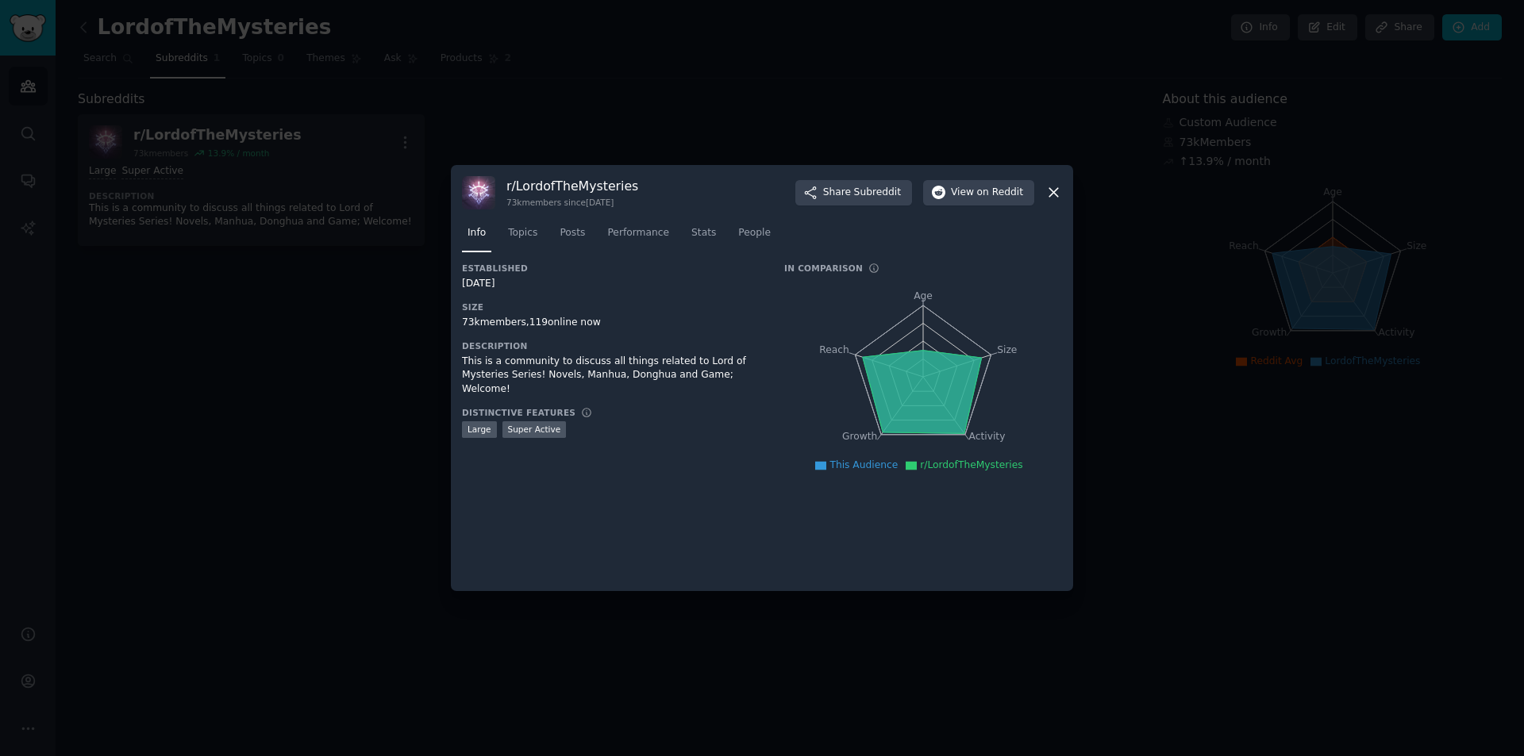
click at [1054, 194] on icon at bounding box center [1053, 193] width 9 height 9
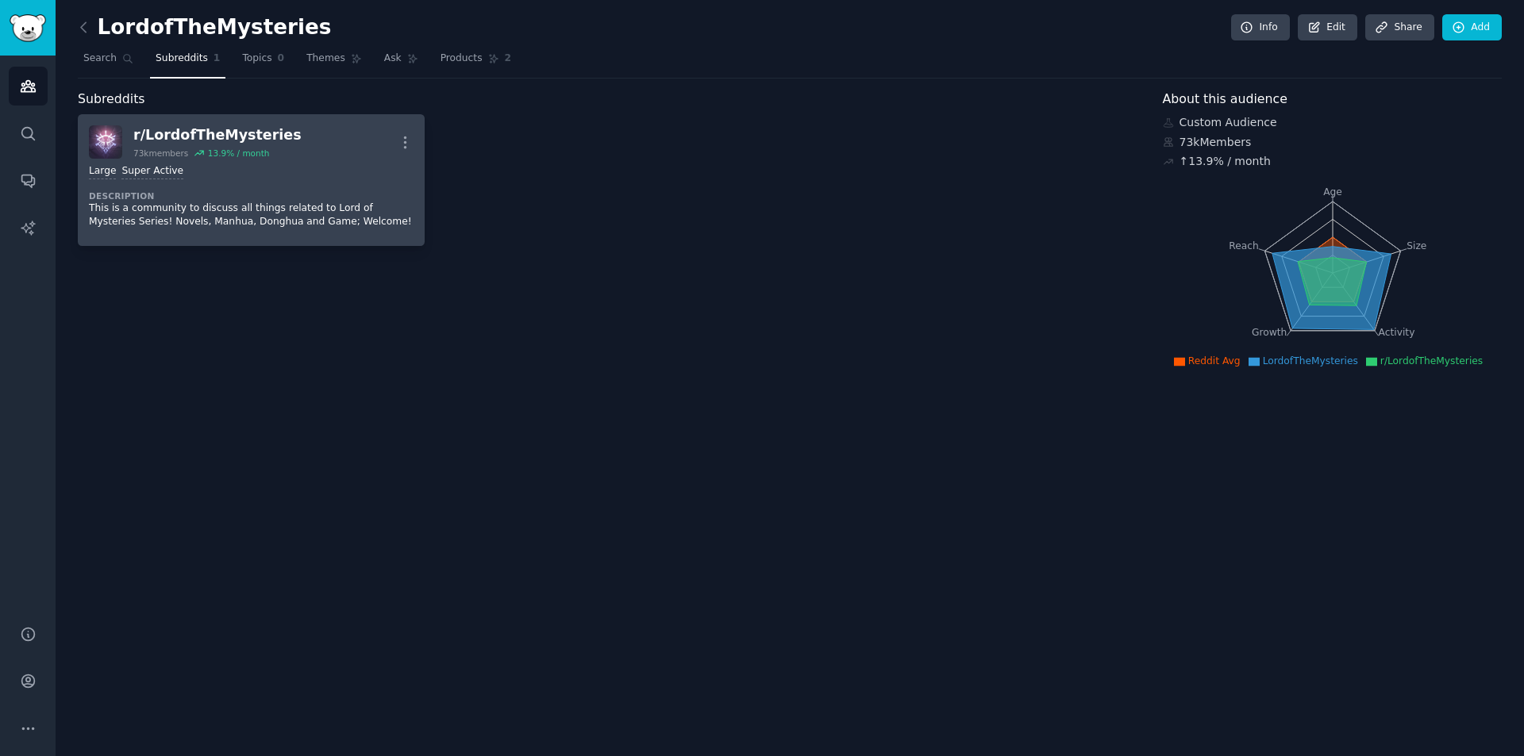
click at [332, 177] on div "Large Super Active" at bounding box center [251, 171] width 325 height 15
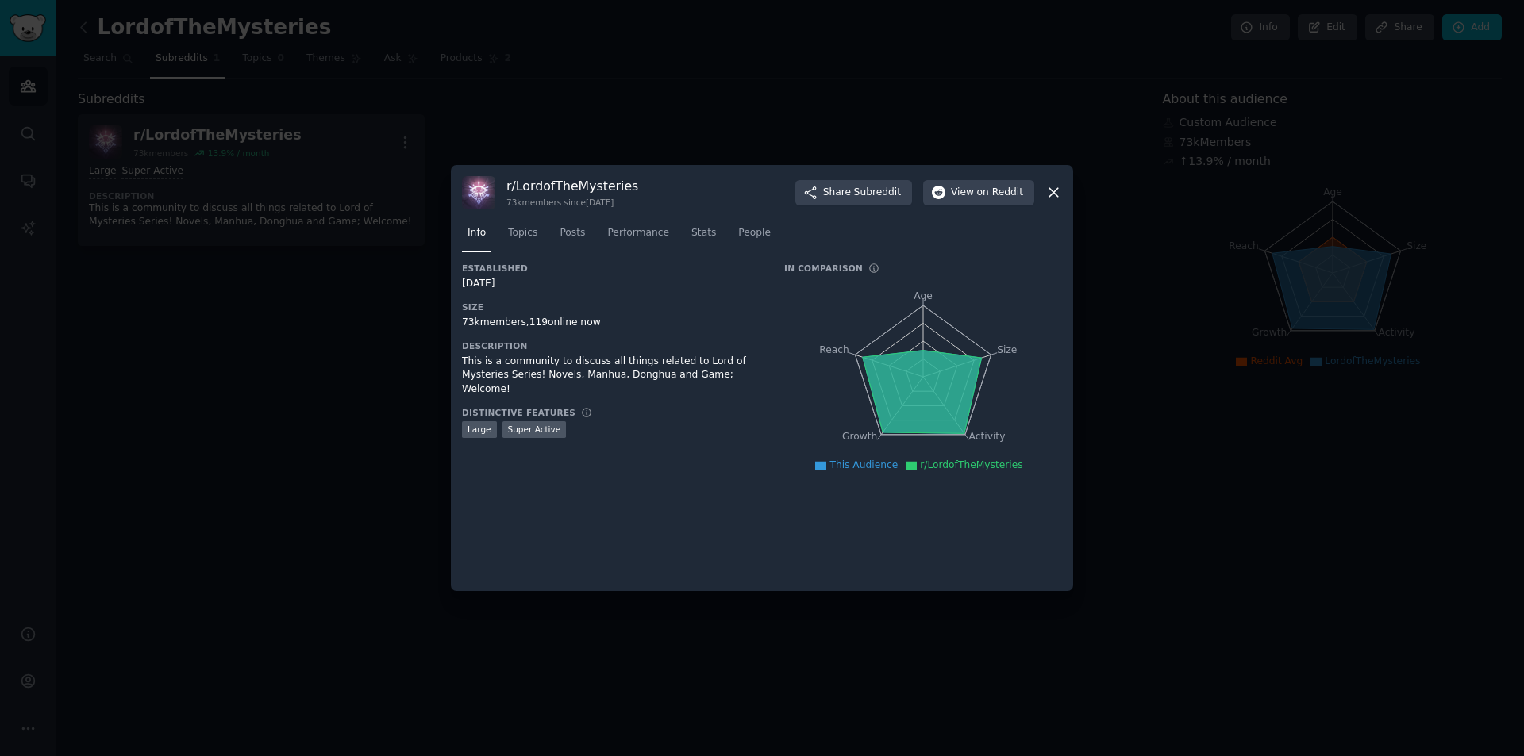
click at [523, 407] on h3 "Distinctive Features" at bounding box center [518, 412] width 113 height 11
click at [520, 225] on link "Topics" at bounding box center [522, 237] width 40 height 33
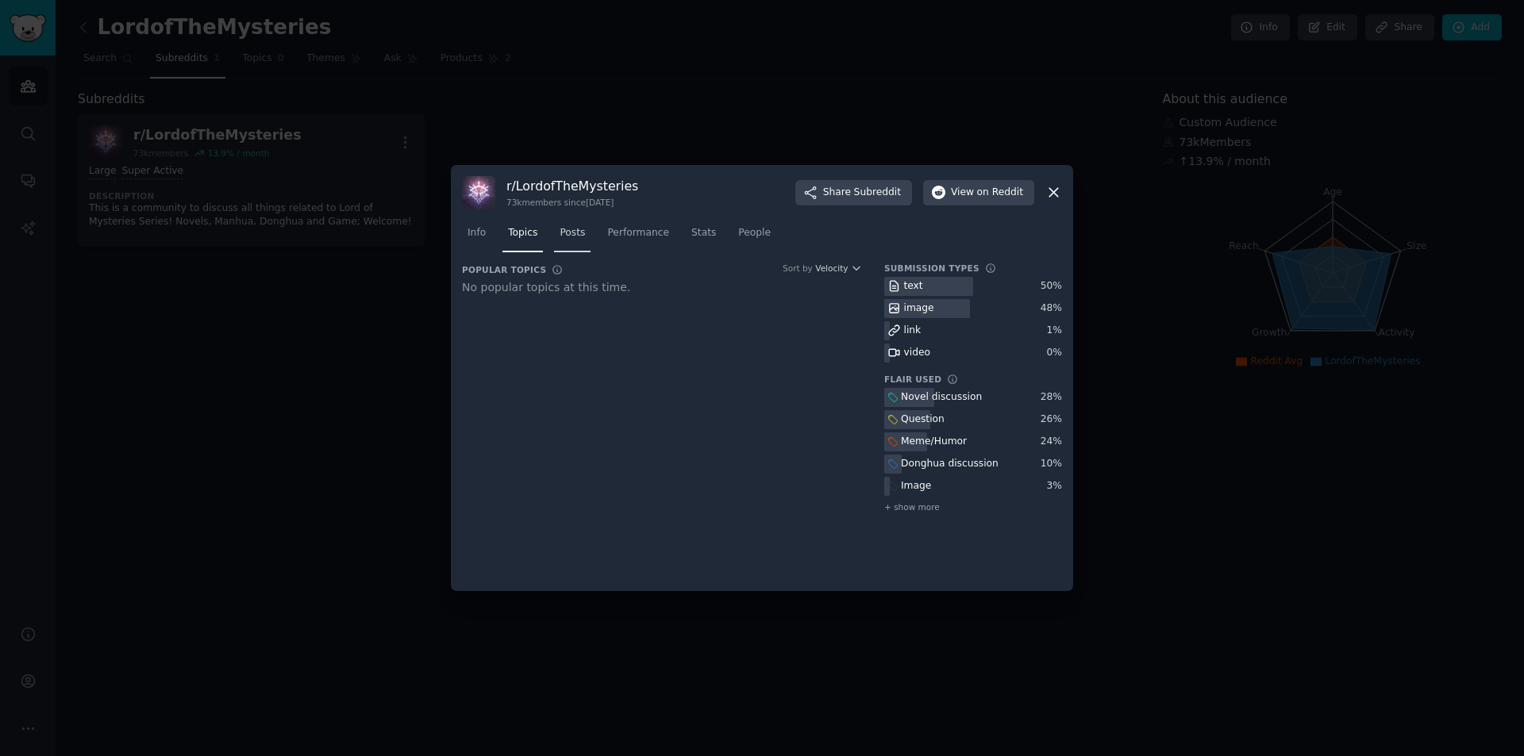
click at [554, 226] on link "Posts" at bounding box center [572, 237] width 37 height 33
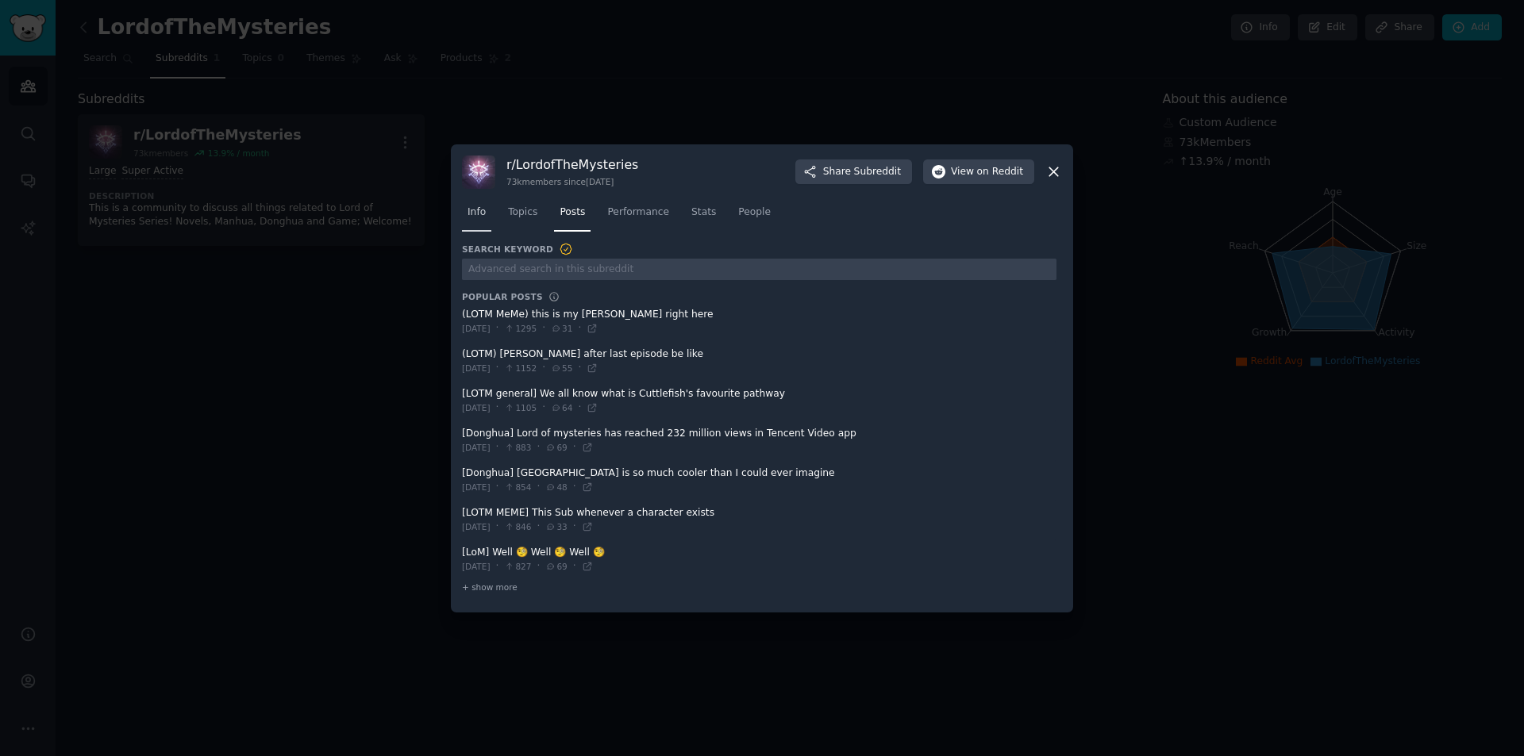
click at [482, 219] on link "Info" at bounding box center [476, 216] width 29 height 33
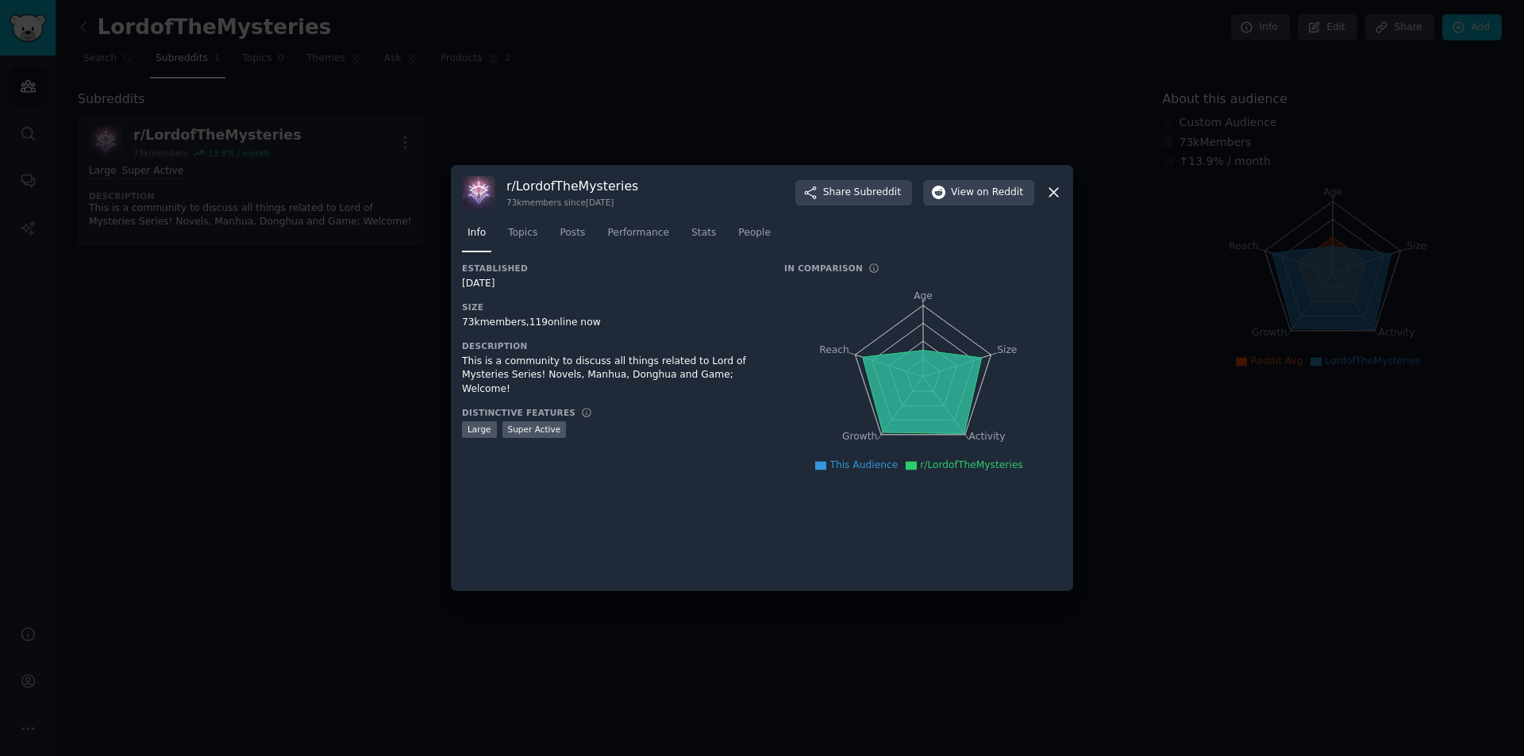
click at [1048, 189] on icon at bounding box center [1053, 192] width 17 height 17
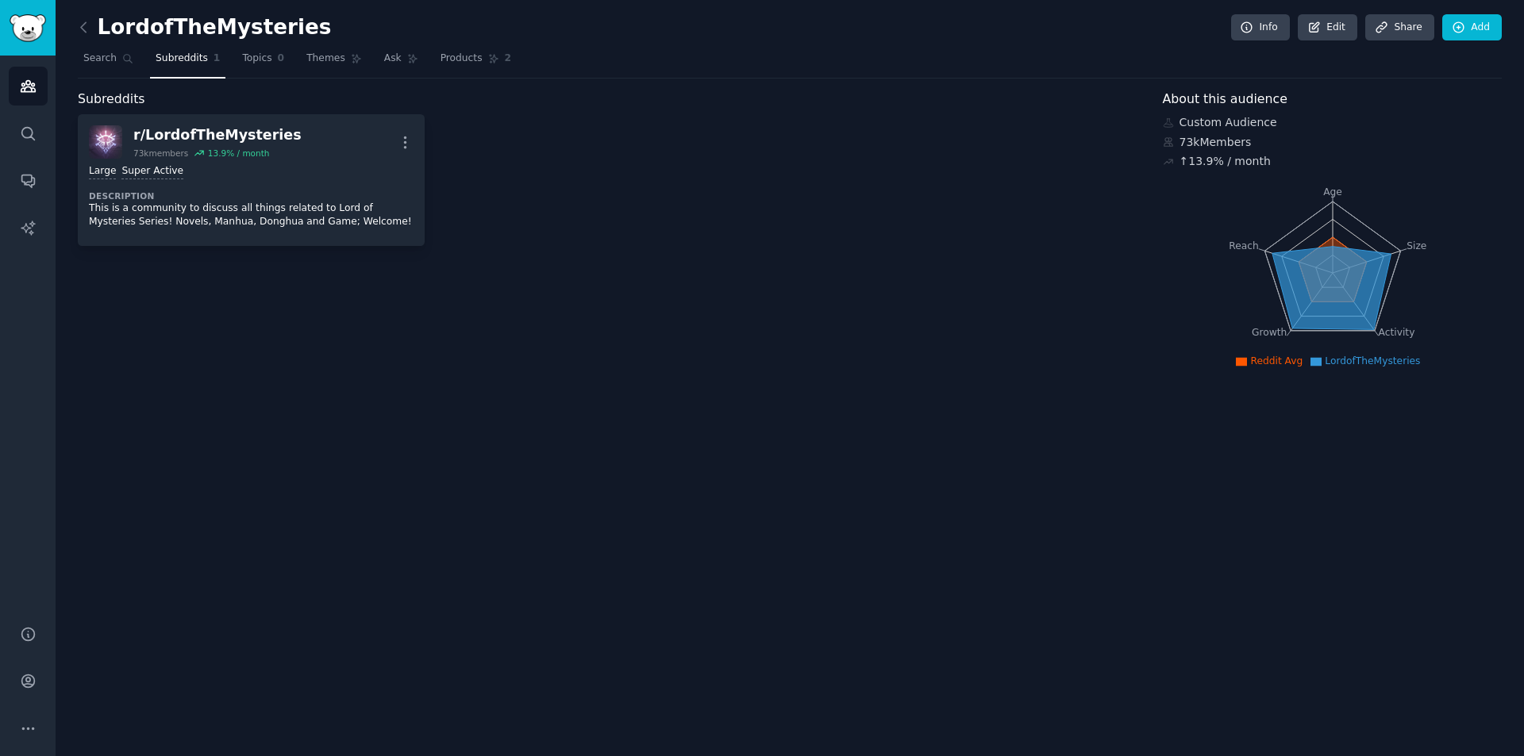
click at [75, 57] on div "LordofTheMysteries Info Edit Share Add Search Subreddits 1 Topics 0 Themes Ask …" at bounding box center [790, 378] width 1468 height 756
click at [87, 60] on span "Search" at bounding box center [99, 59] width 33 height 14
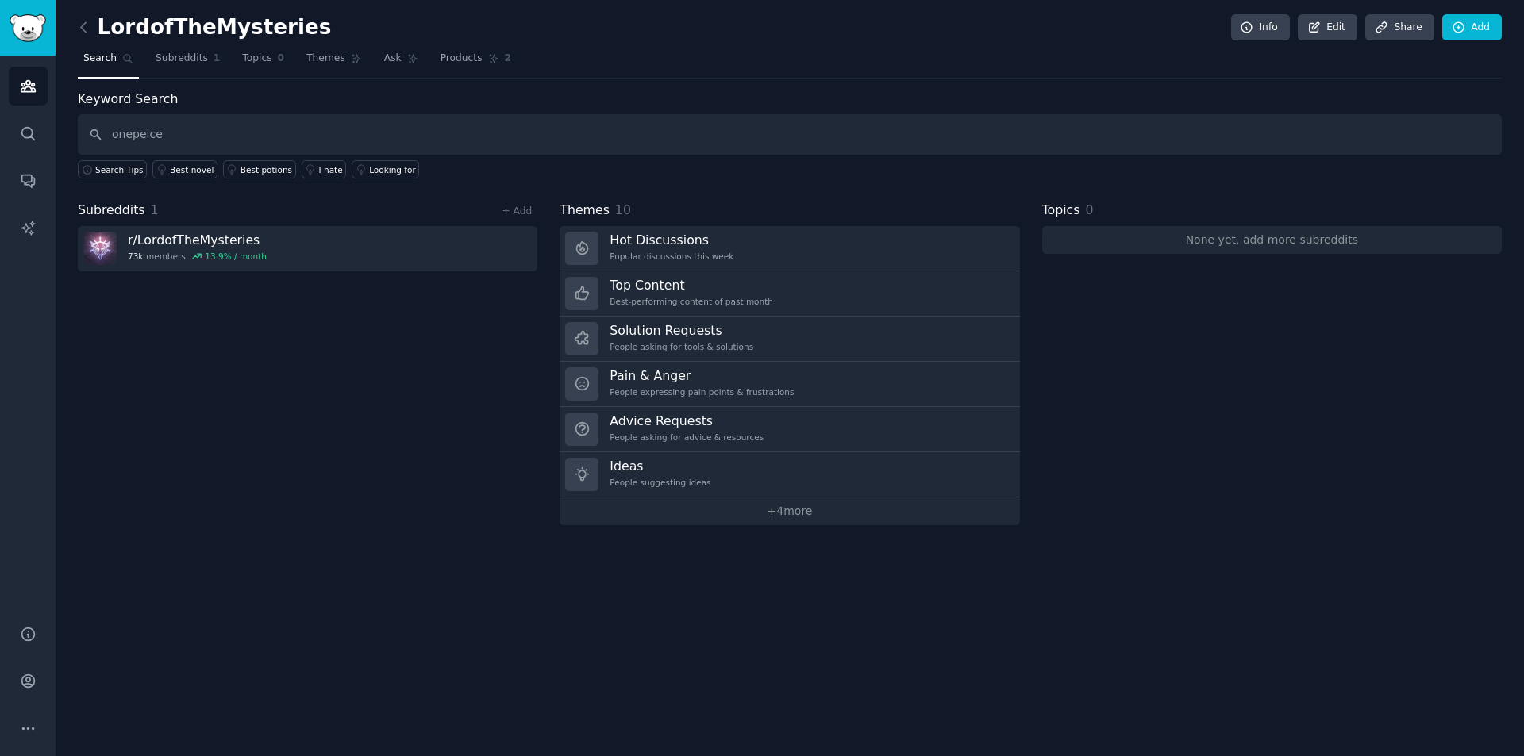
type input "onepeice"
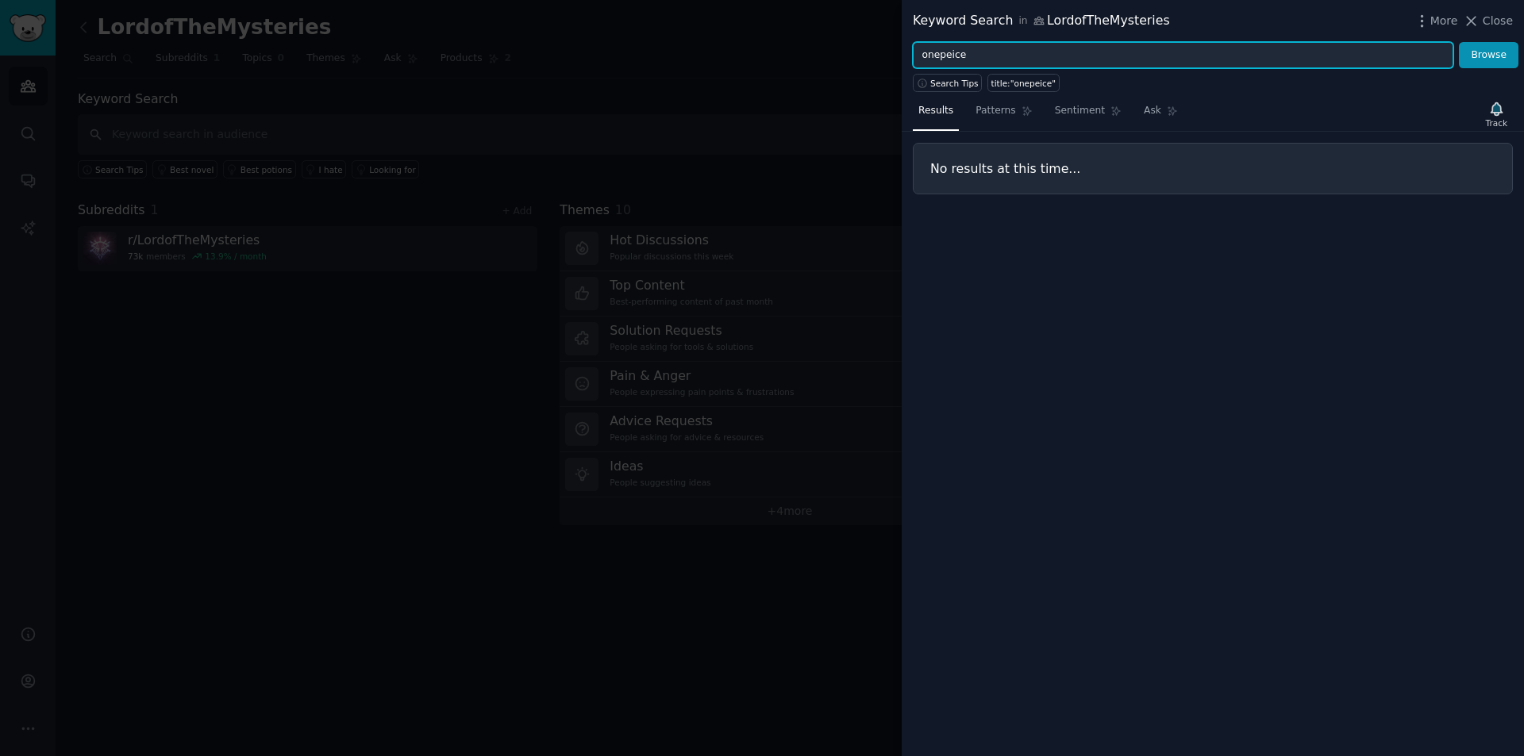
drag, startPoint x: 963, startPoint y: 52, endPoint x: 942, endPoint y: 52, distance: 20.6
click at [942, 52] on input "onepeice" at bounding box center [1183, 55] width 540 height 27
type input "onepiece"
click at [1459, 42] on button "Browse" at bounding box center [1489, 55] width 60 height 27
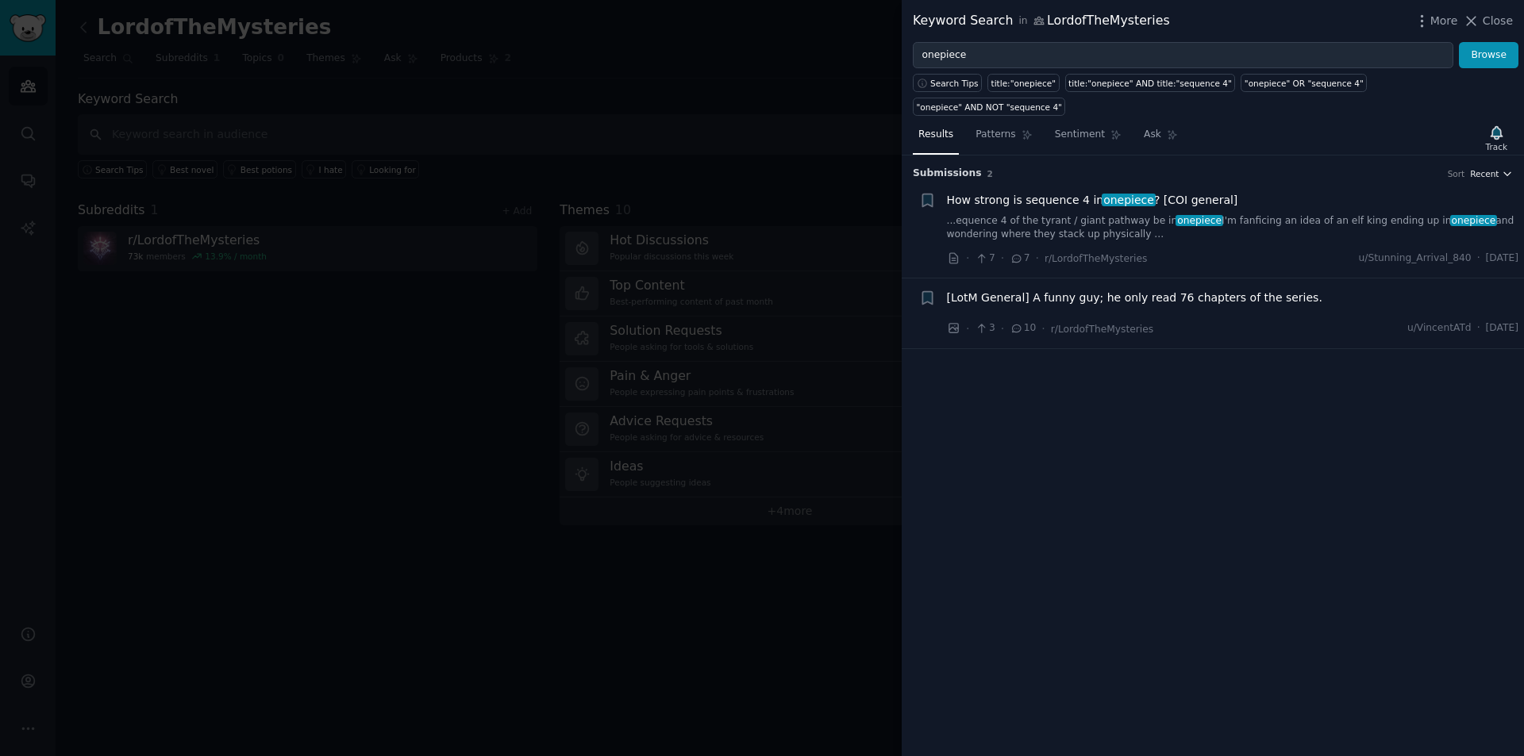
click at [1478, 168] on span "Recent" at bounding box center [1484, 173] width 29 height 11
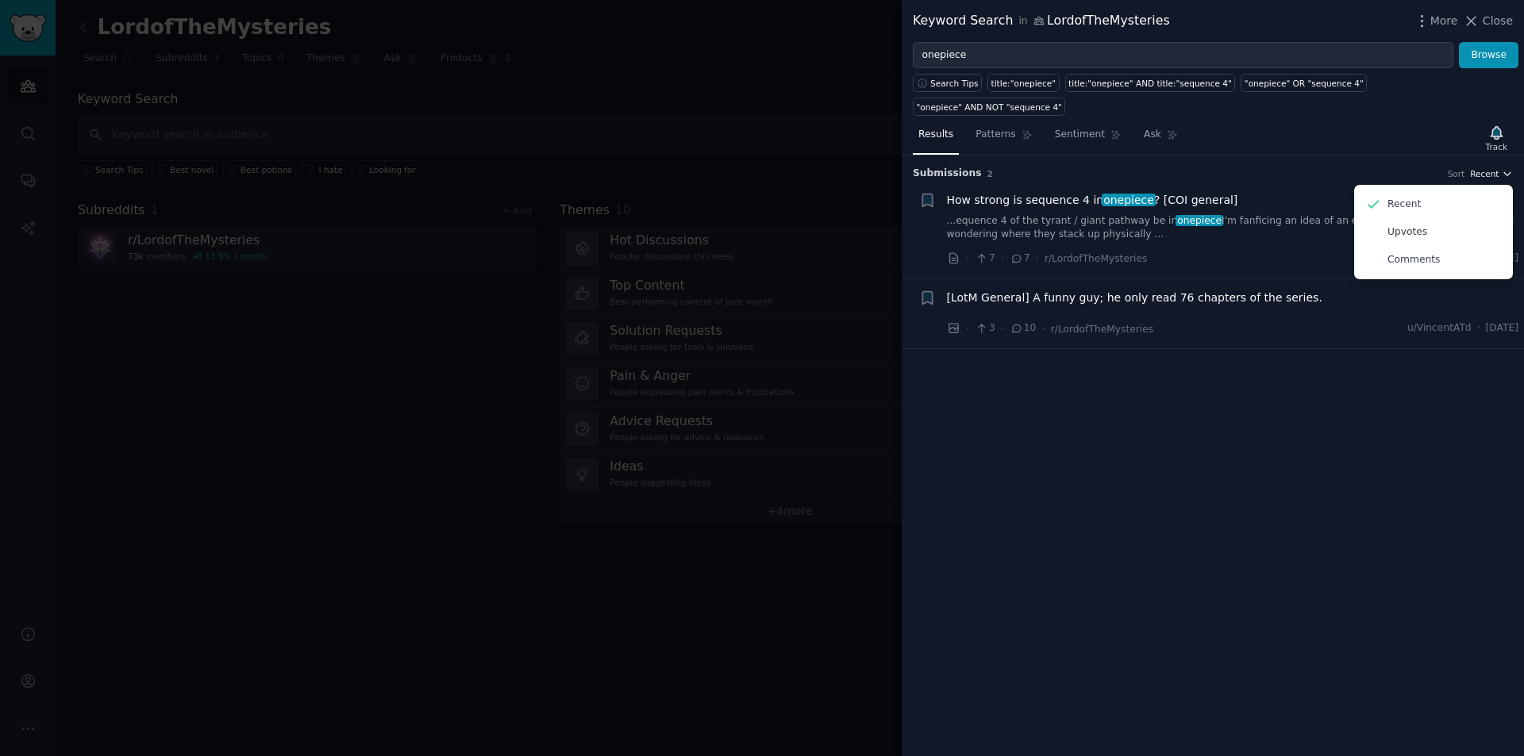
click at [1485, 168] on span "Recent" at bounding box center [1484, 173] width 29 height 11
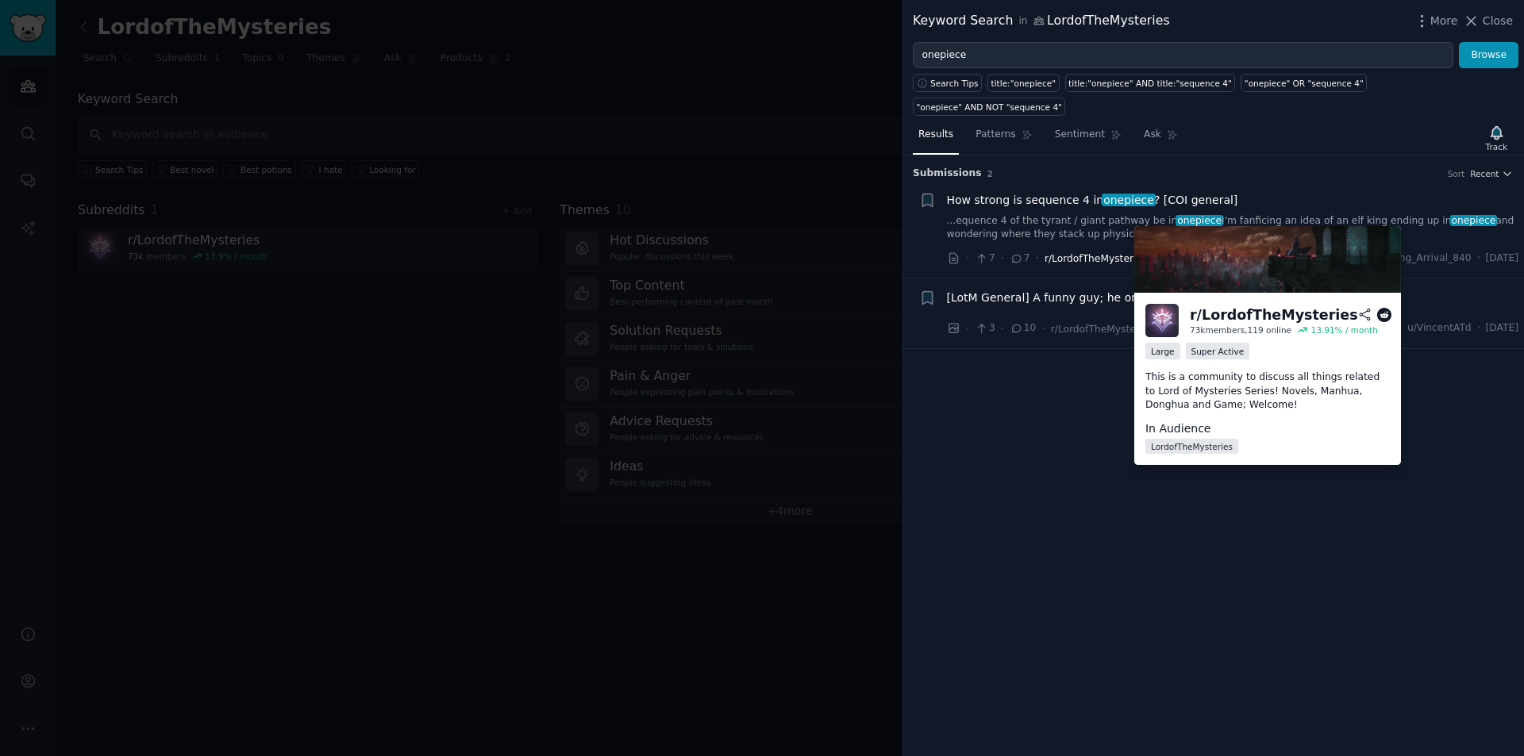
click at [1086, 253] on span "r/LordofTheMysteries" at bounding box center [1095, 258] width 102 height 11
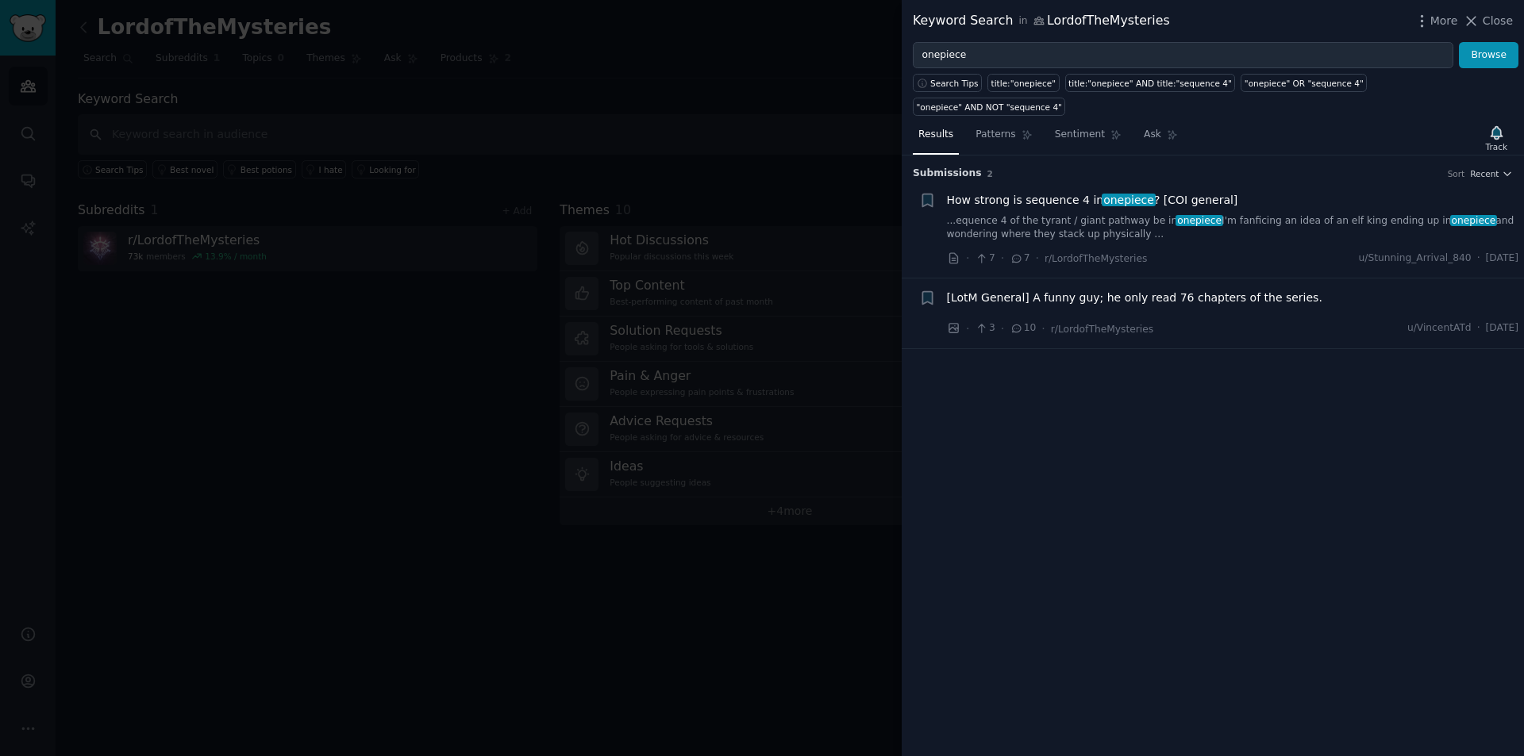
click at [1049, 290] on span "[LotM General] A funny guy; he only read 76 chapters of the series." at bounding box center [1134, 298] width 375 height 17
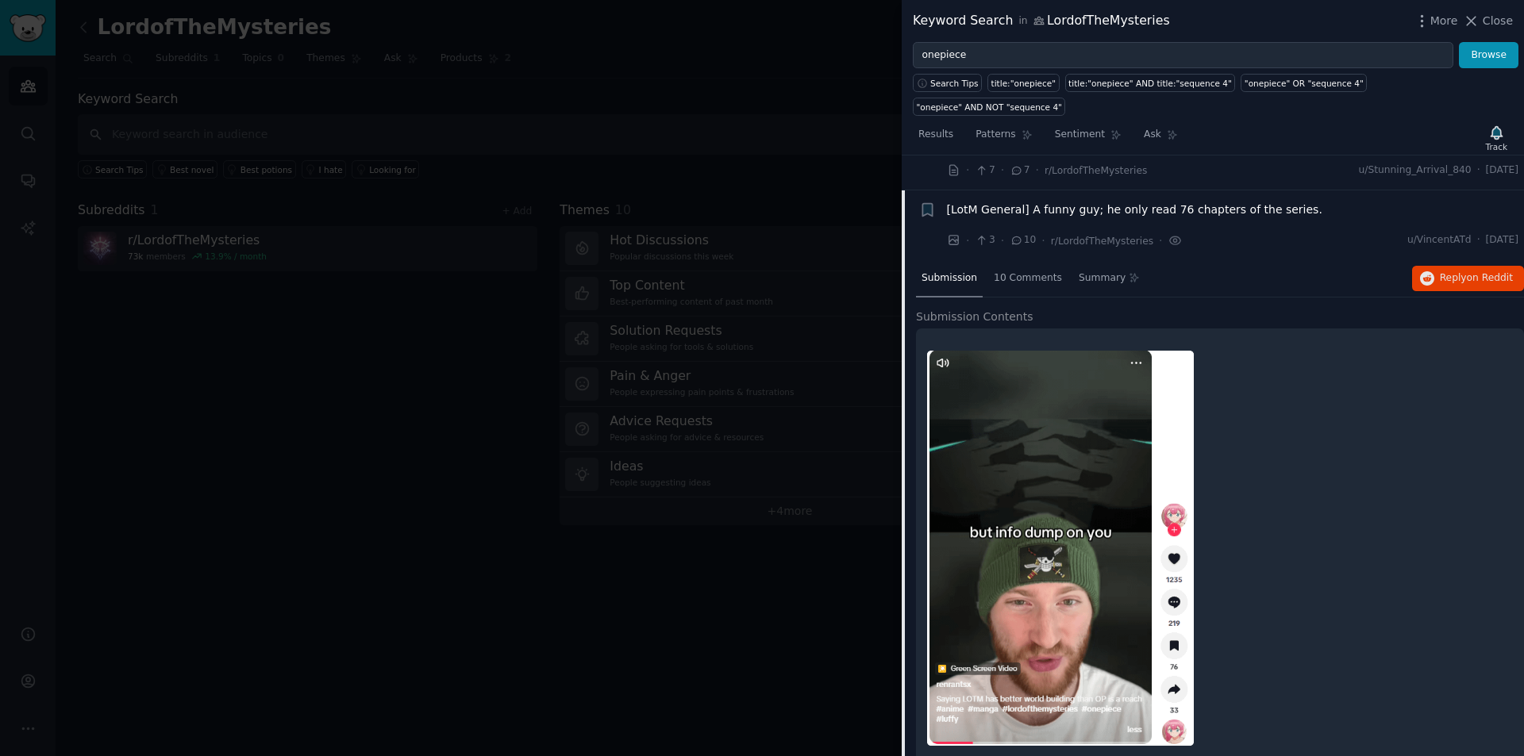
scroll to position [94, 0]
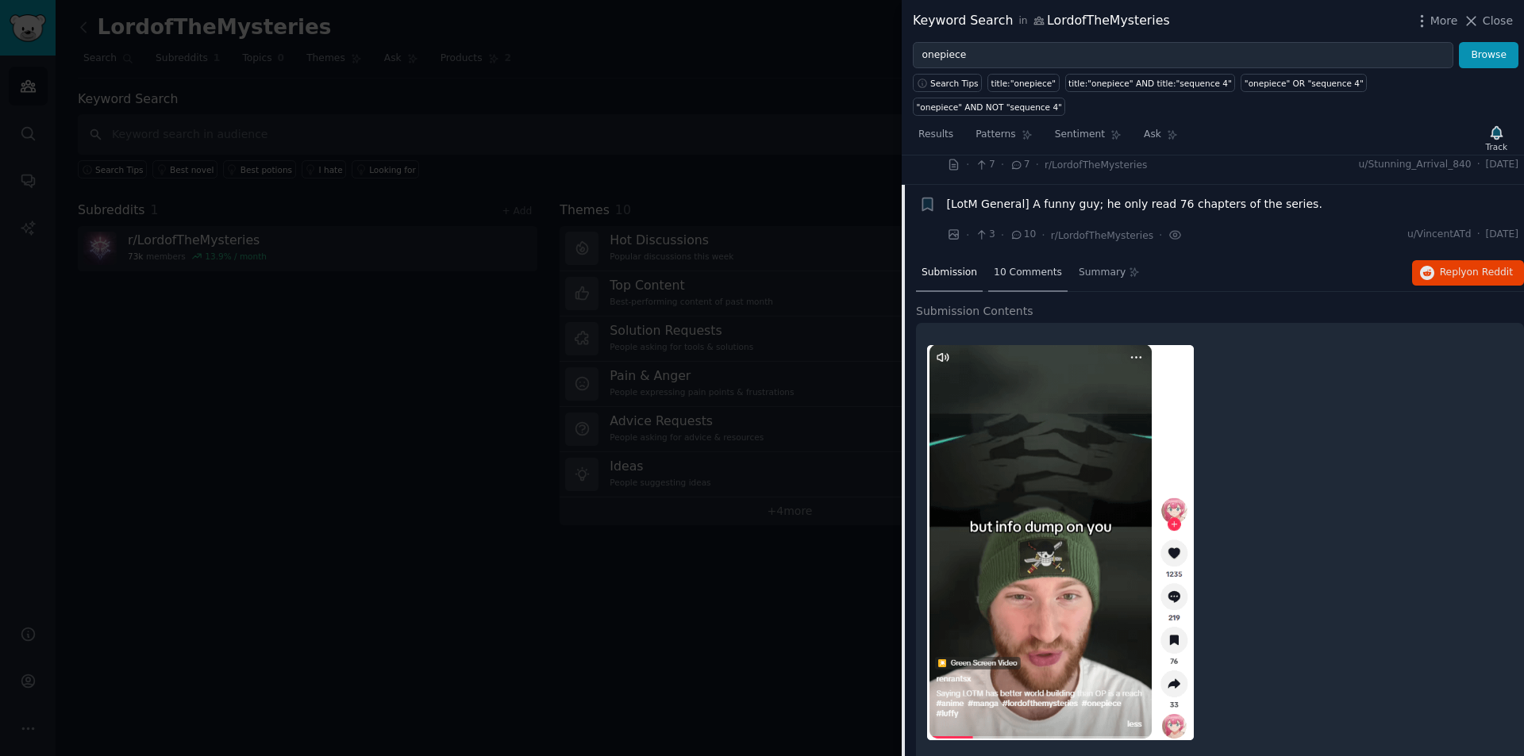
click at [1038, 266] on span "10 Comments" at bounding box center [1028, 273] width 68 height 14
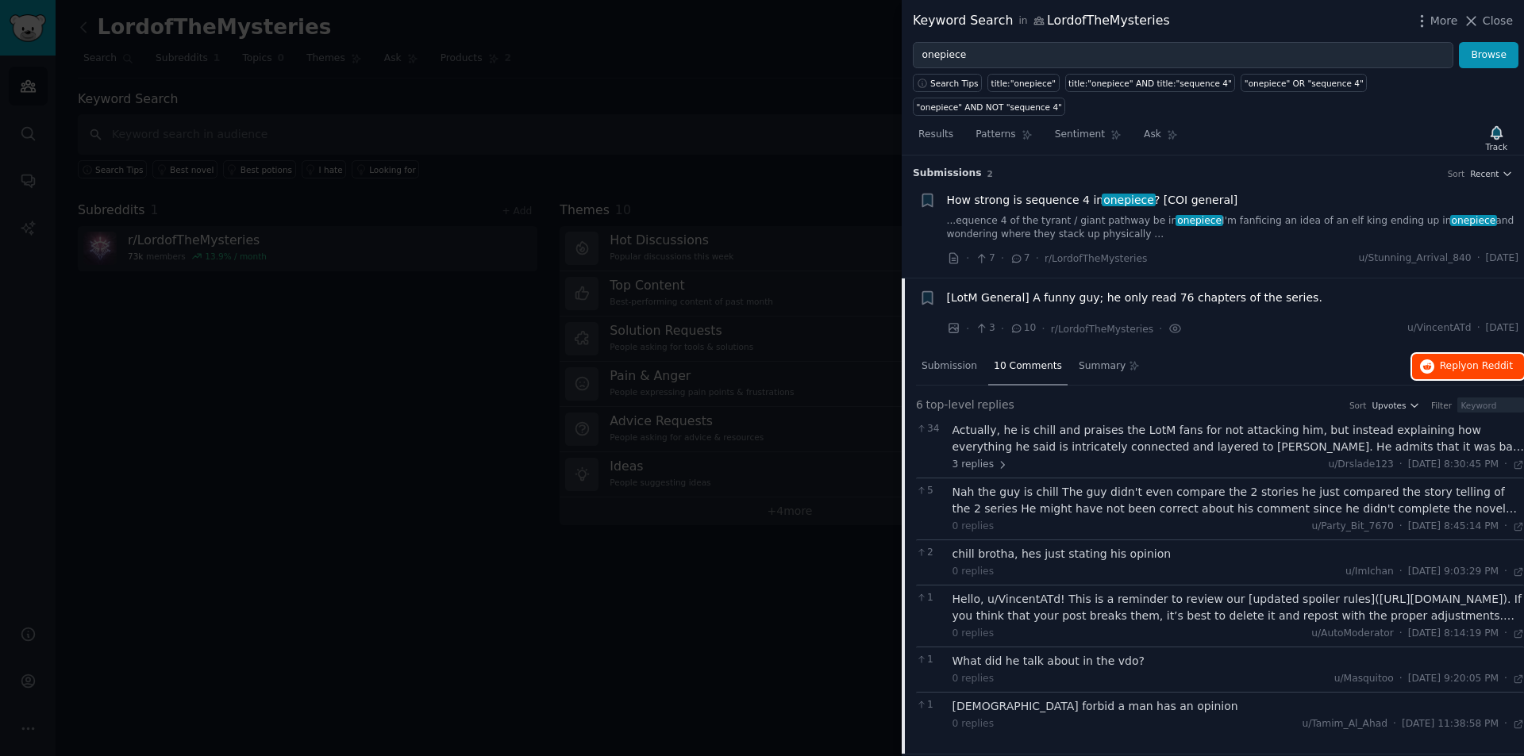
click at [1470, 360] on span "on Reddit" at bounding box center [1490, 365] width 46 height 11
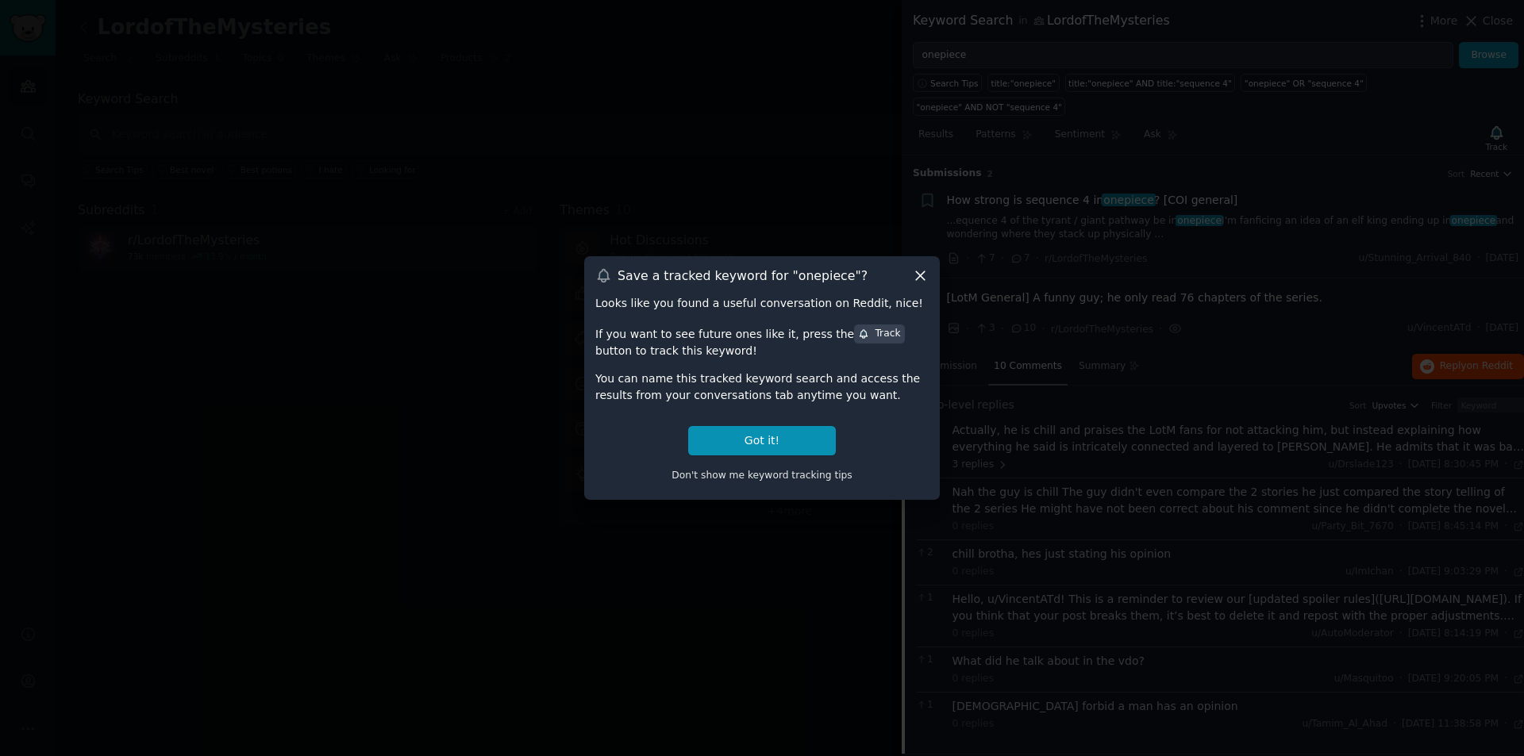
click at [917, 280] on icon at bounding box center [920, 275] width 9 height 9
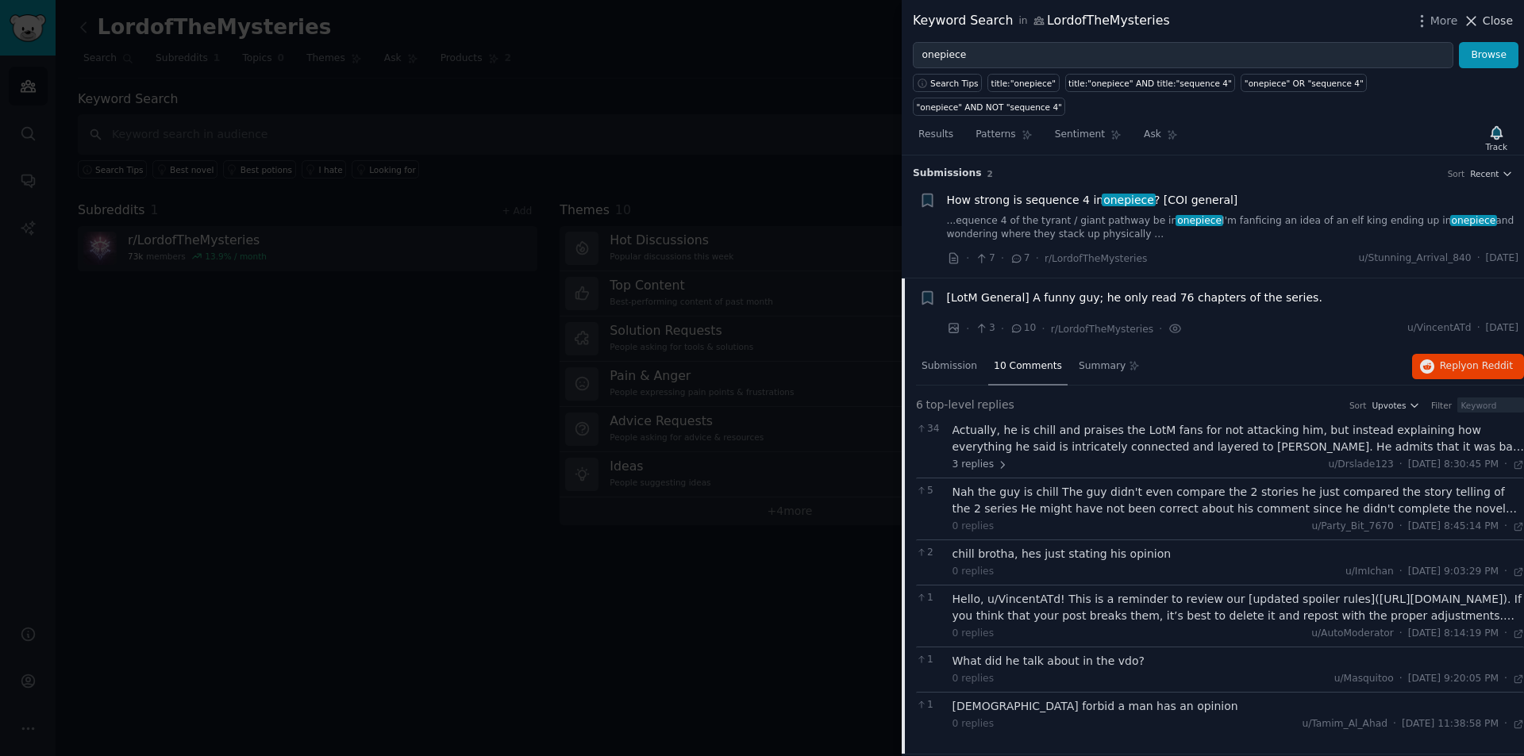
click at [1496, 17] on span "Close" at bounding box center [1497, 21] width 30 height 17
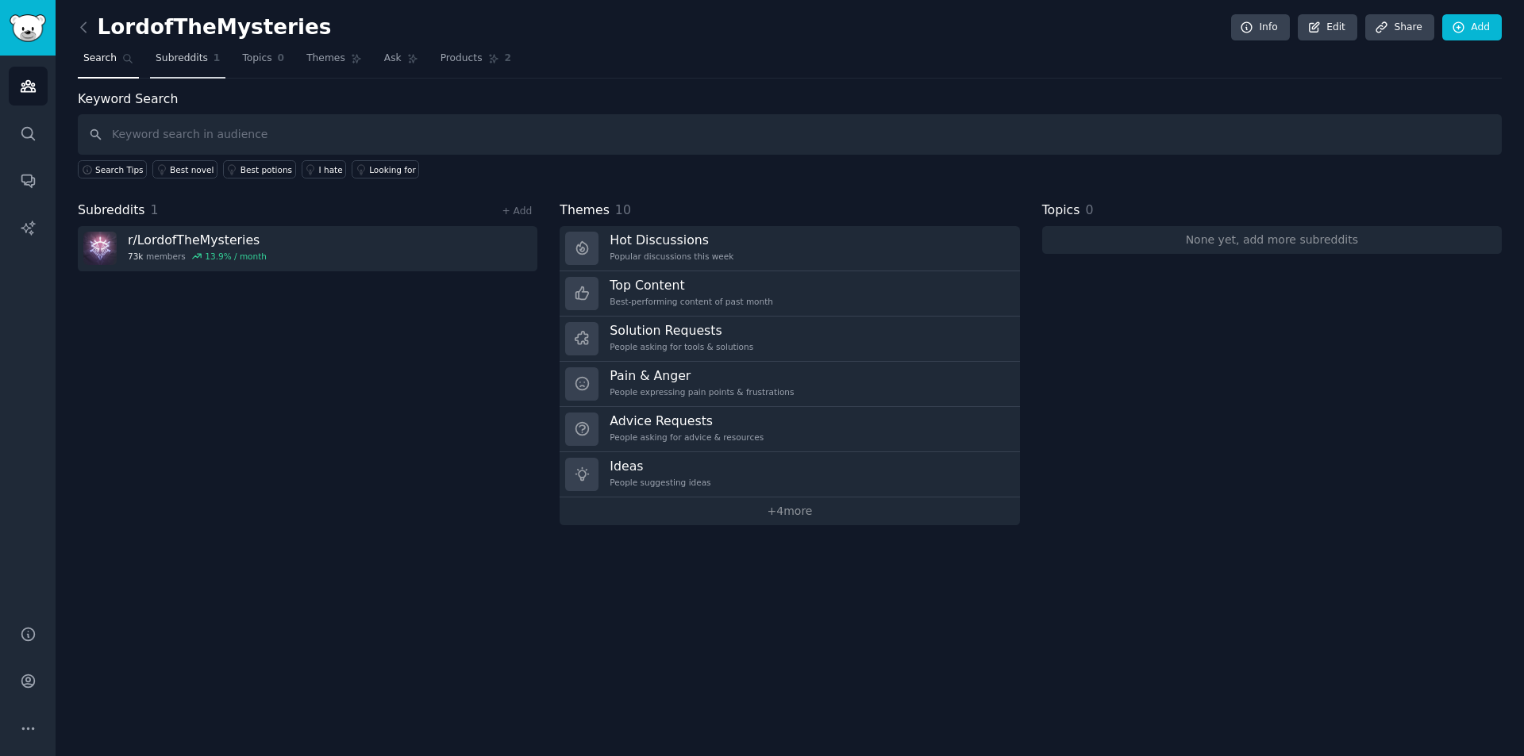
click at [182, 61] on span "Subreddits" at bounding box center [182, 59] width 52 height 14
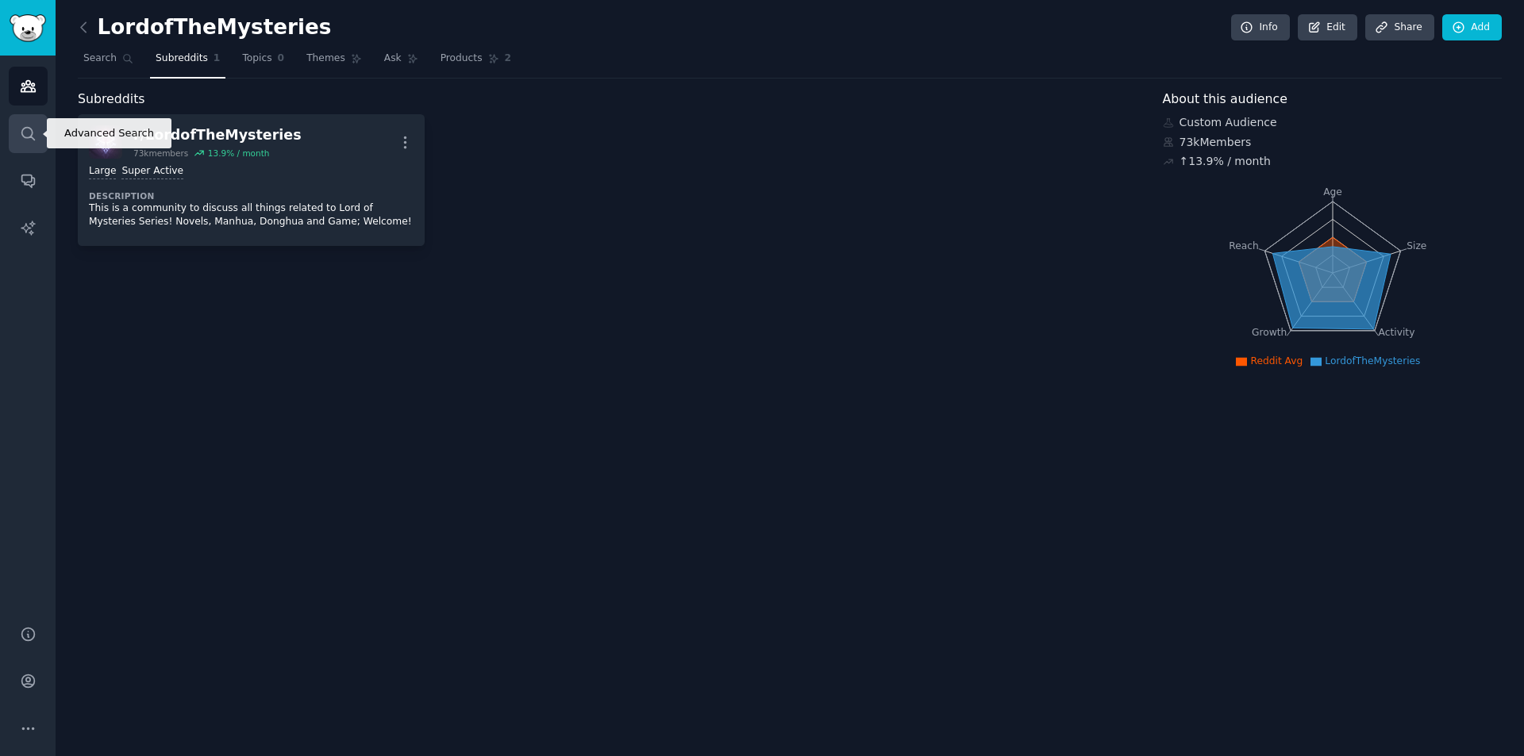
click at [24, 131] on icon "Sidebar" at bounding box center [28, 133] width 17 height 17
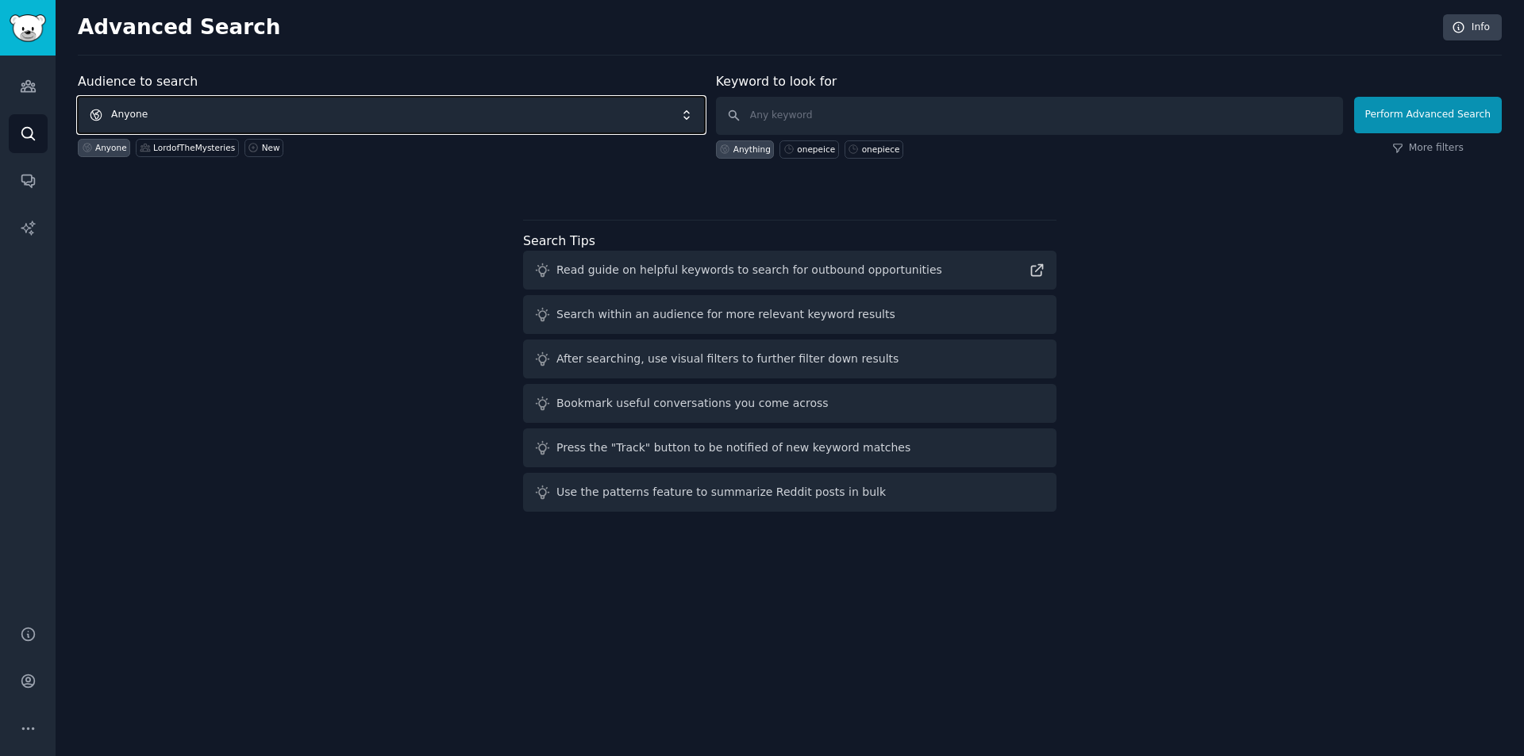
click at [347, 104] on span "Anyone" at bounding box center [391, 115] width 627 height 37
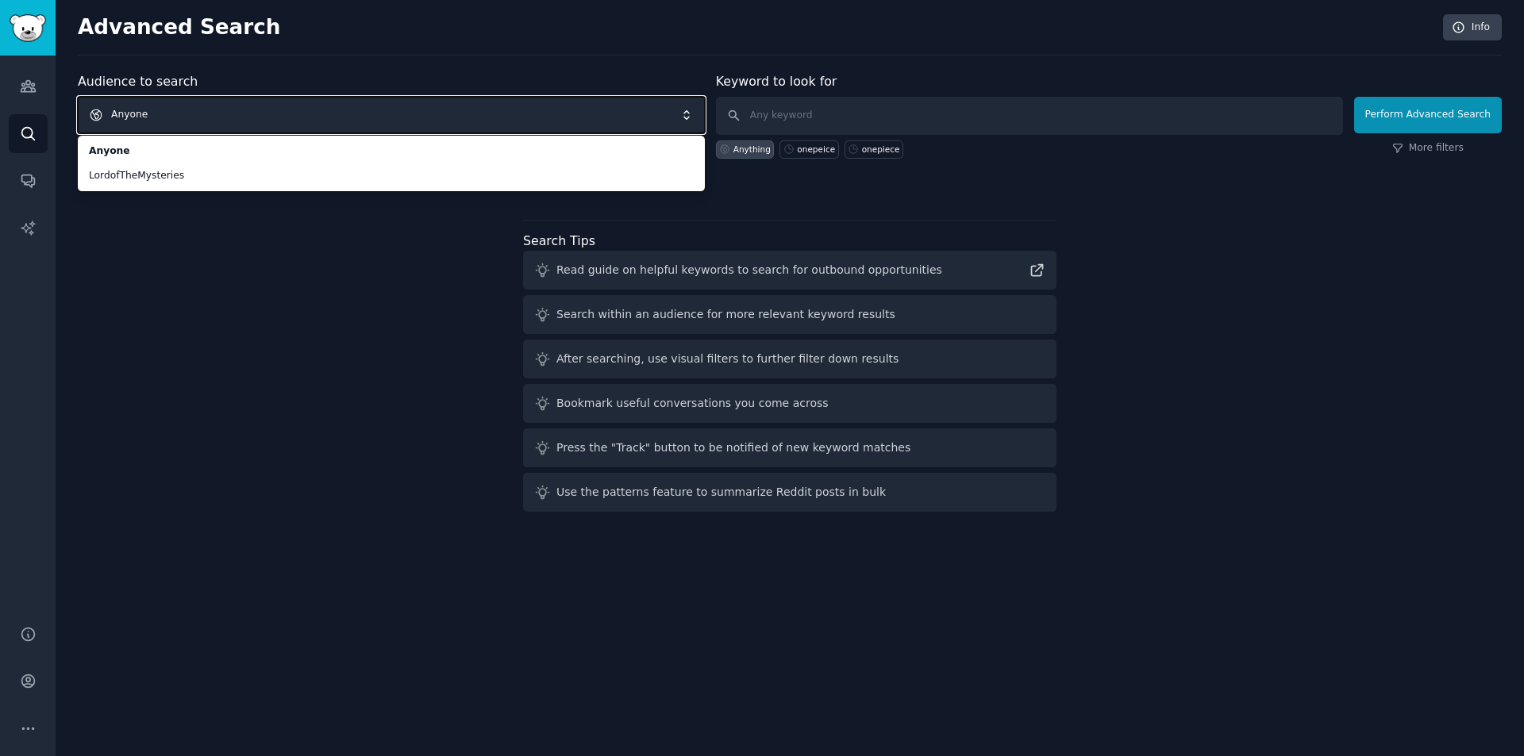
click at [238, 112] on span "Anyone" at bounding box center [391, 115] width 627 height 37
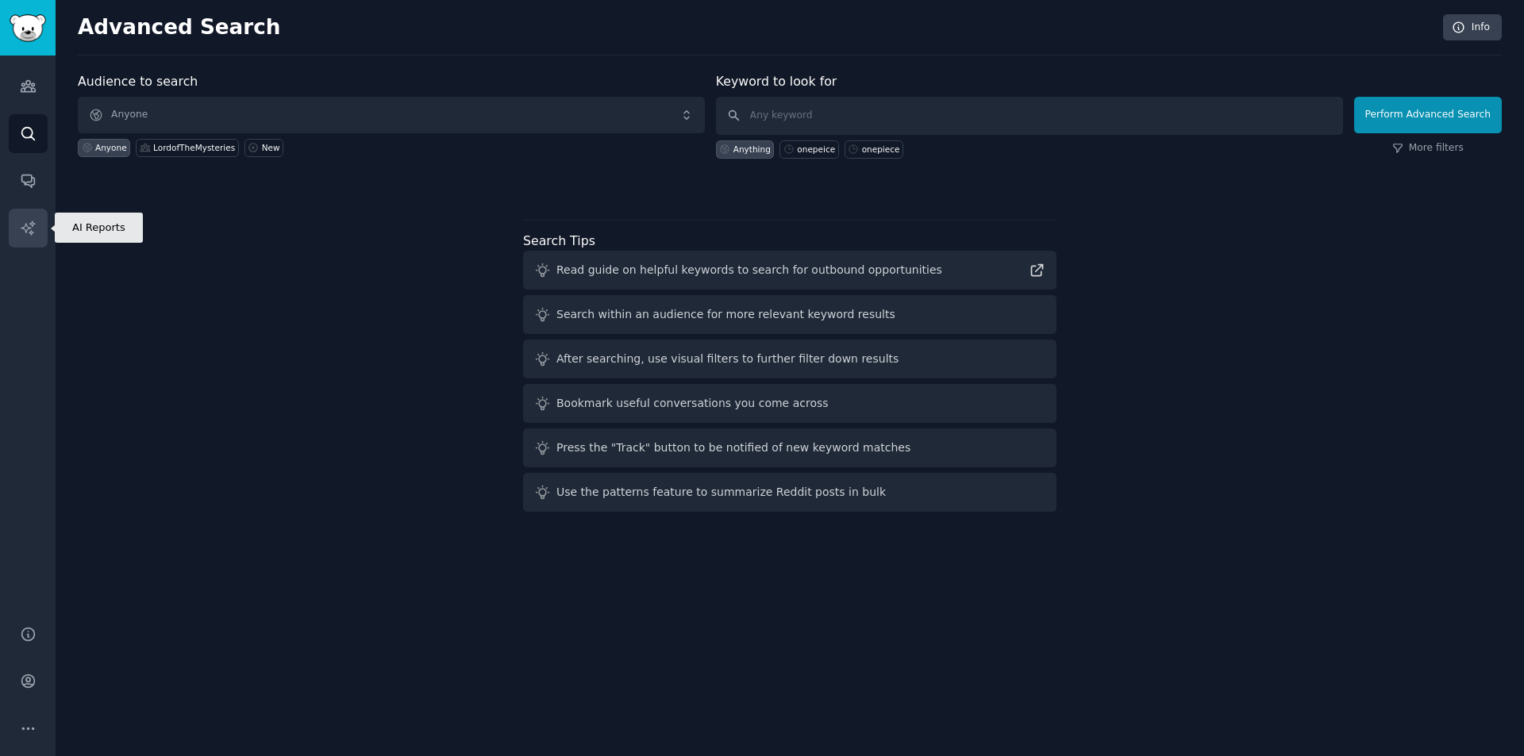
click at [33, 225] on icon "Sidebar" at bounding box center [27, 227] width 13 height 13
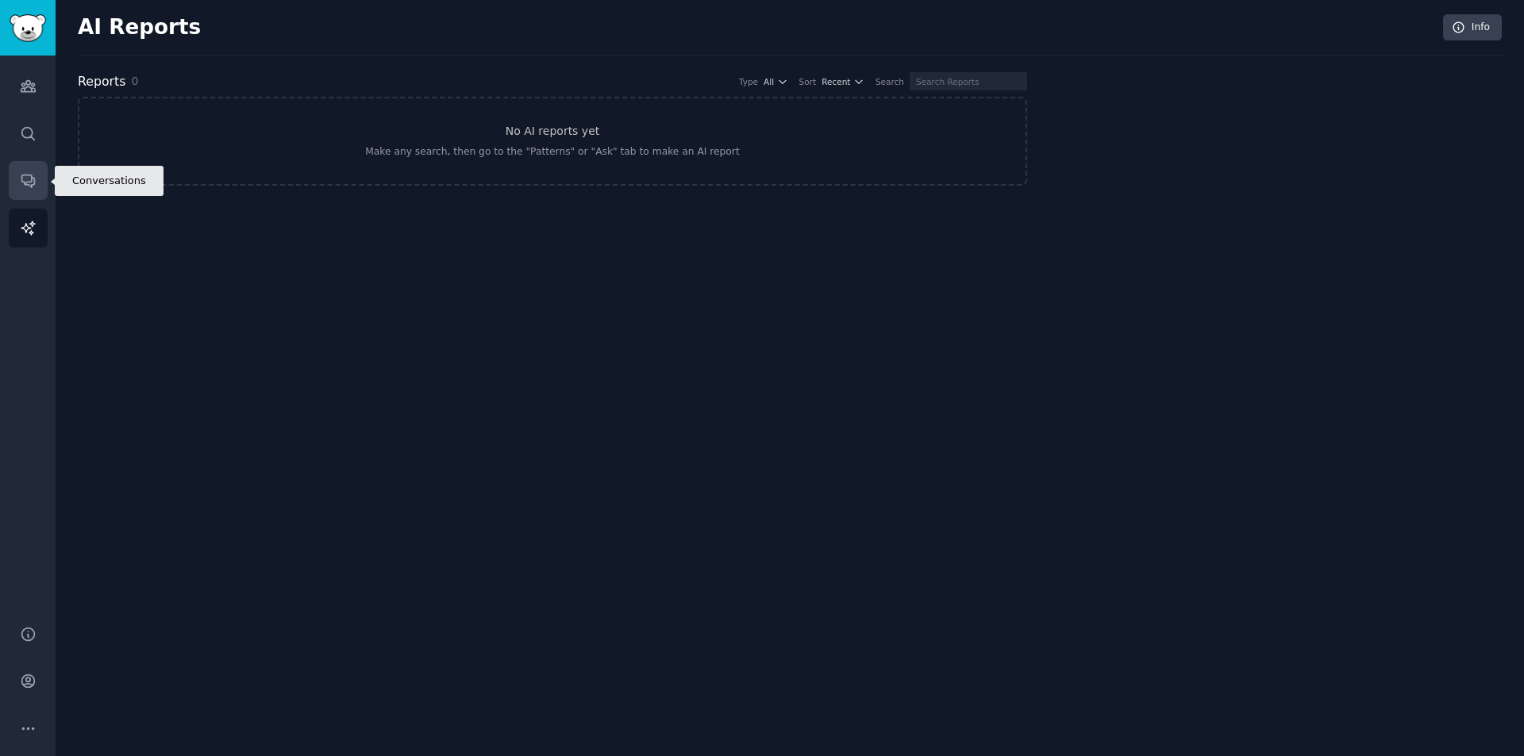
click at [25, 187] on icon "Sidebar" at bounding box center [28, 180] width 17 height 17
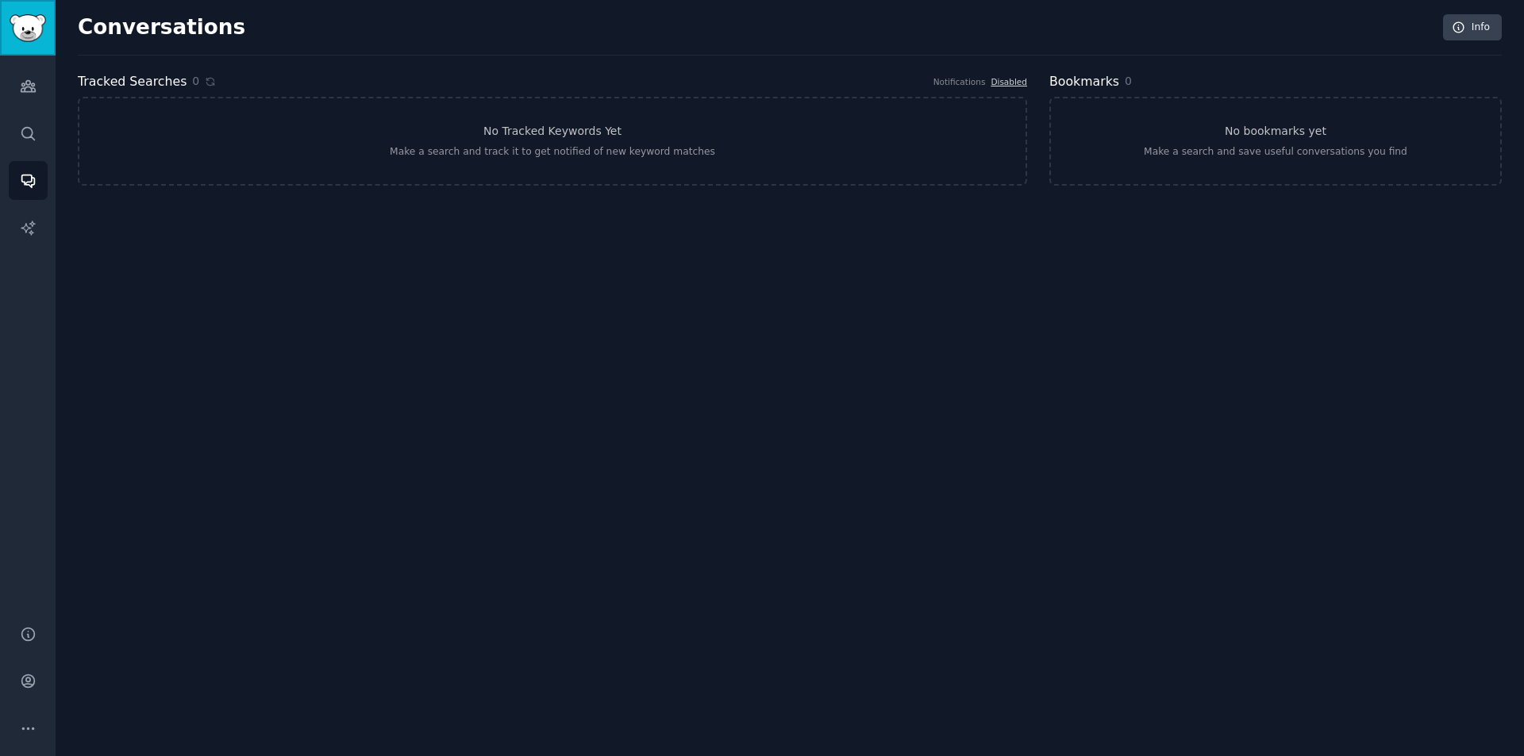
click at [25, 49] on link "Sidebar" at bounding box center [28, 28] width 56 height 56
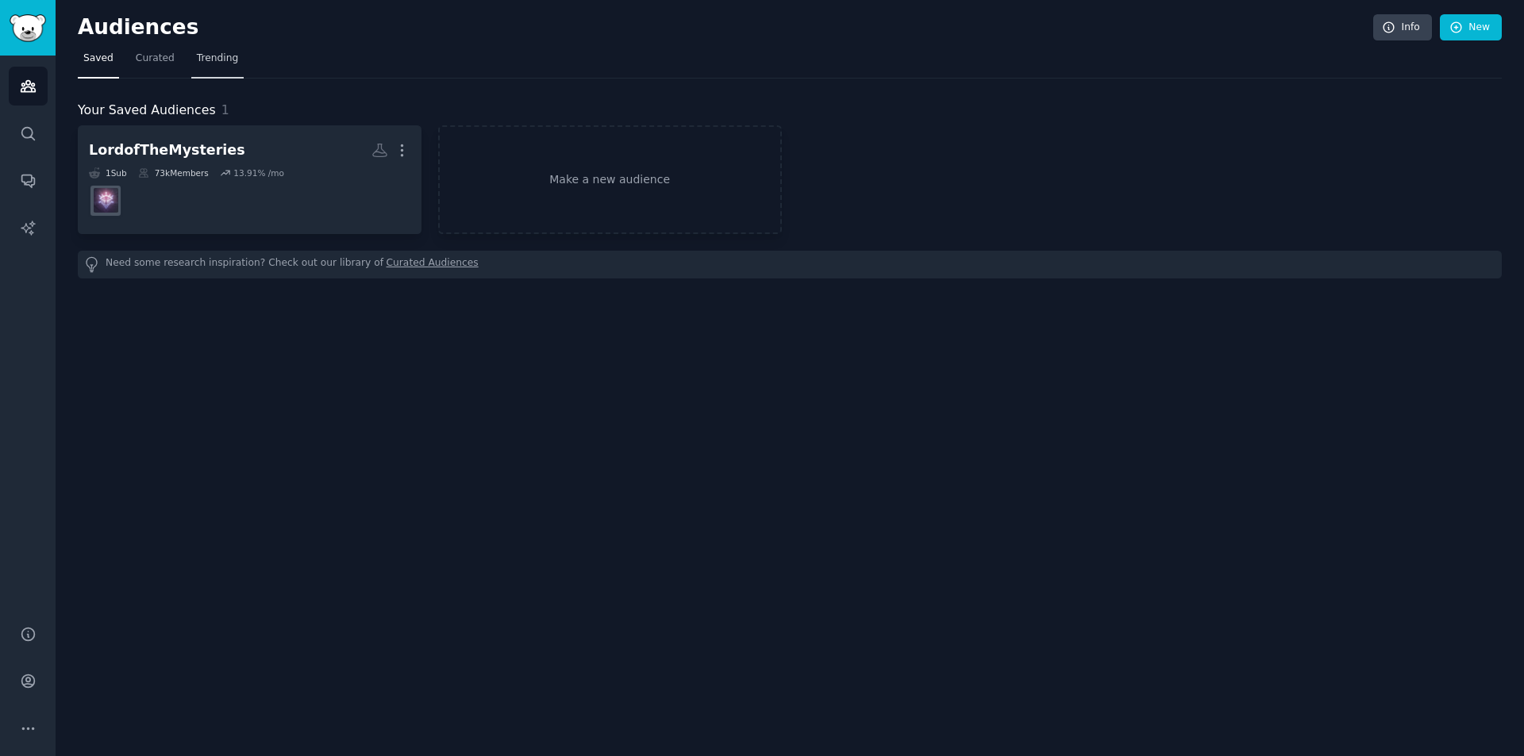
click at [191, 60] on link "Trending" at bounding box center [217, 62] width 52 height 33
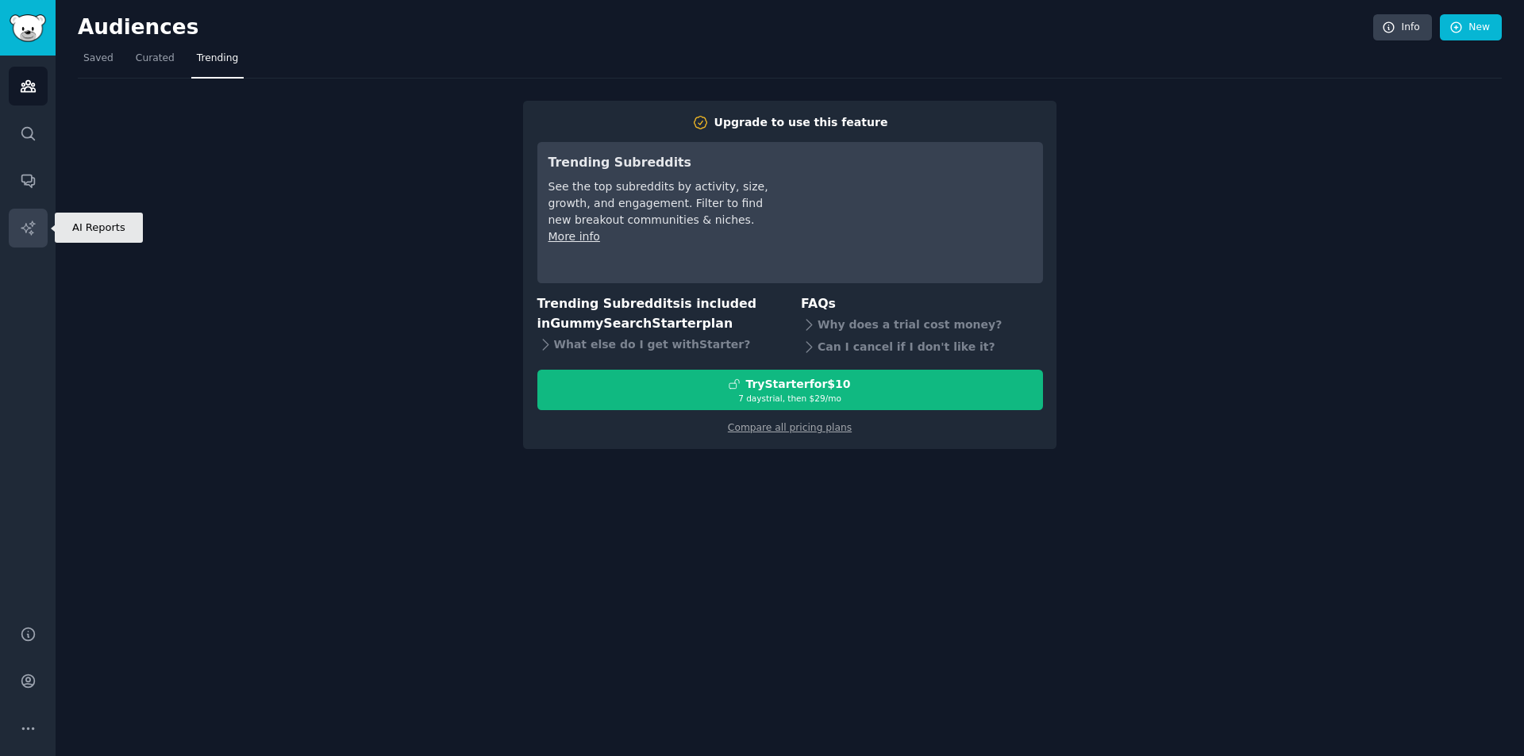
click at [26, 225] on icon "Sidebar" at bounding box center [27, 227] width 13 height 13
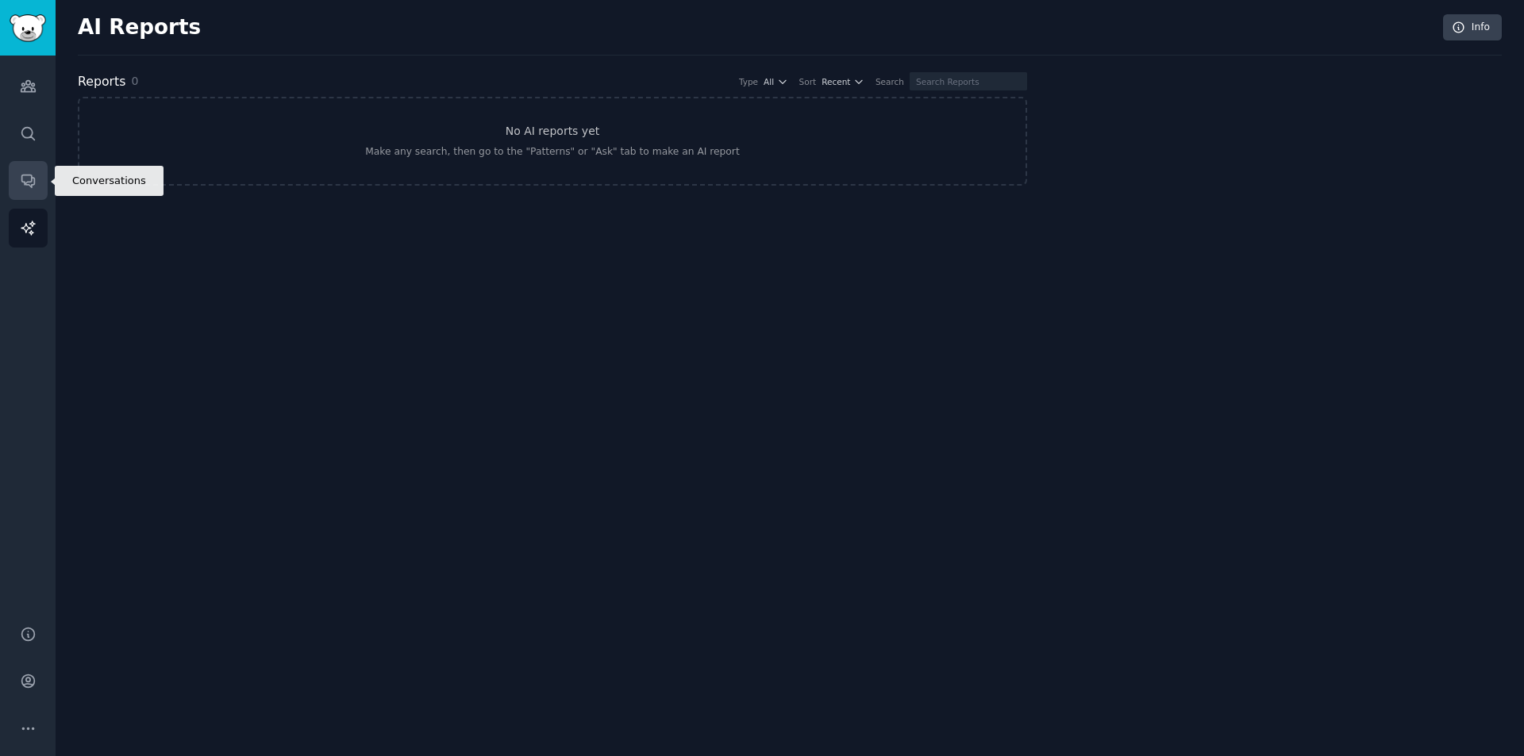
click at [26, 192] on link "Conversations" at bounding box center [28, 180] width 39 height 39
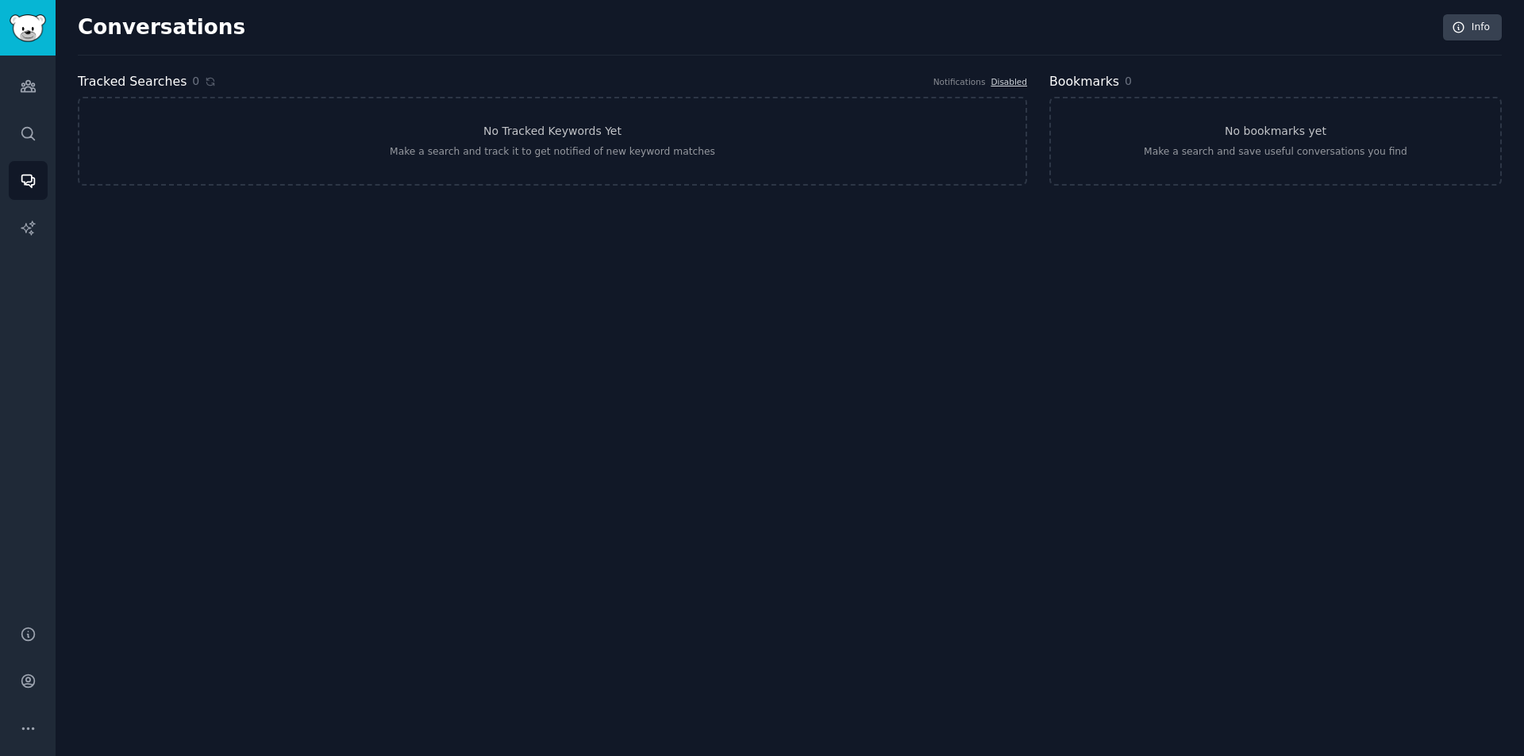
click at [30, 153] on div "Audiences Search Conversations AI Reports" at bounding box center [28, 331] width 56 height 551
click at [30, 143] on link "Search" at bounding box center [28, 133] width 39 height 39
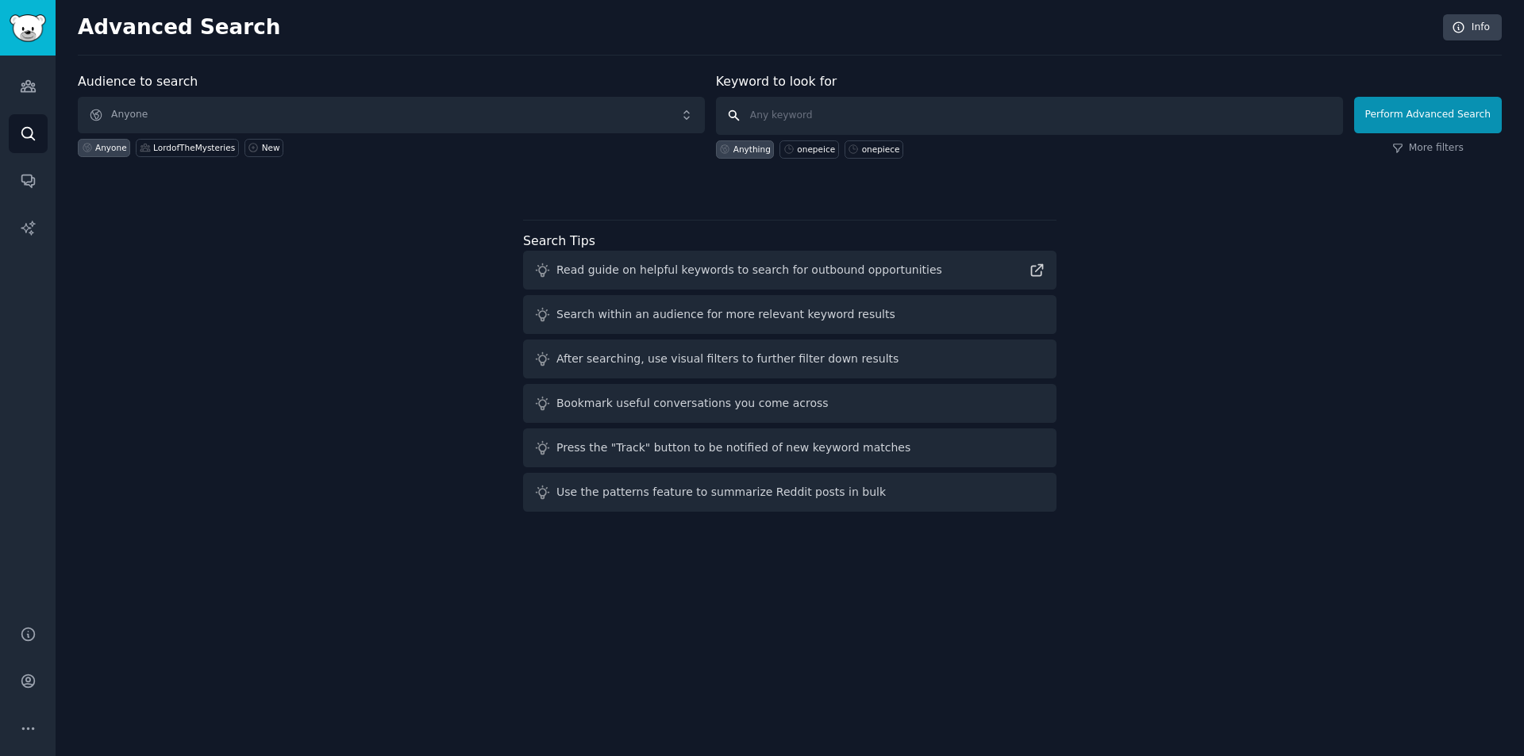
click at [851, 125] on input "text" at bounding box center [1029, 116] width 627 height 38
